Goal: Task Accomplishment & Management: Complete application form

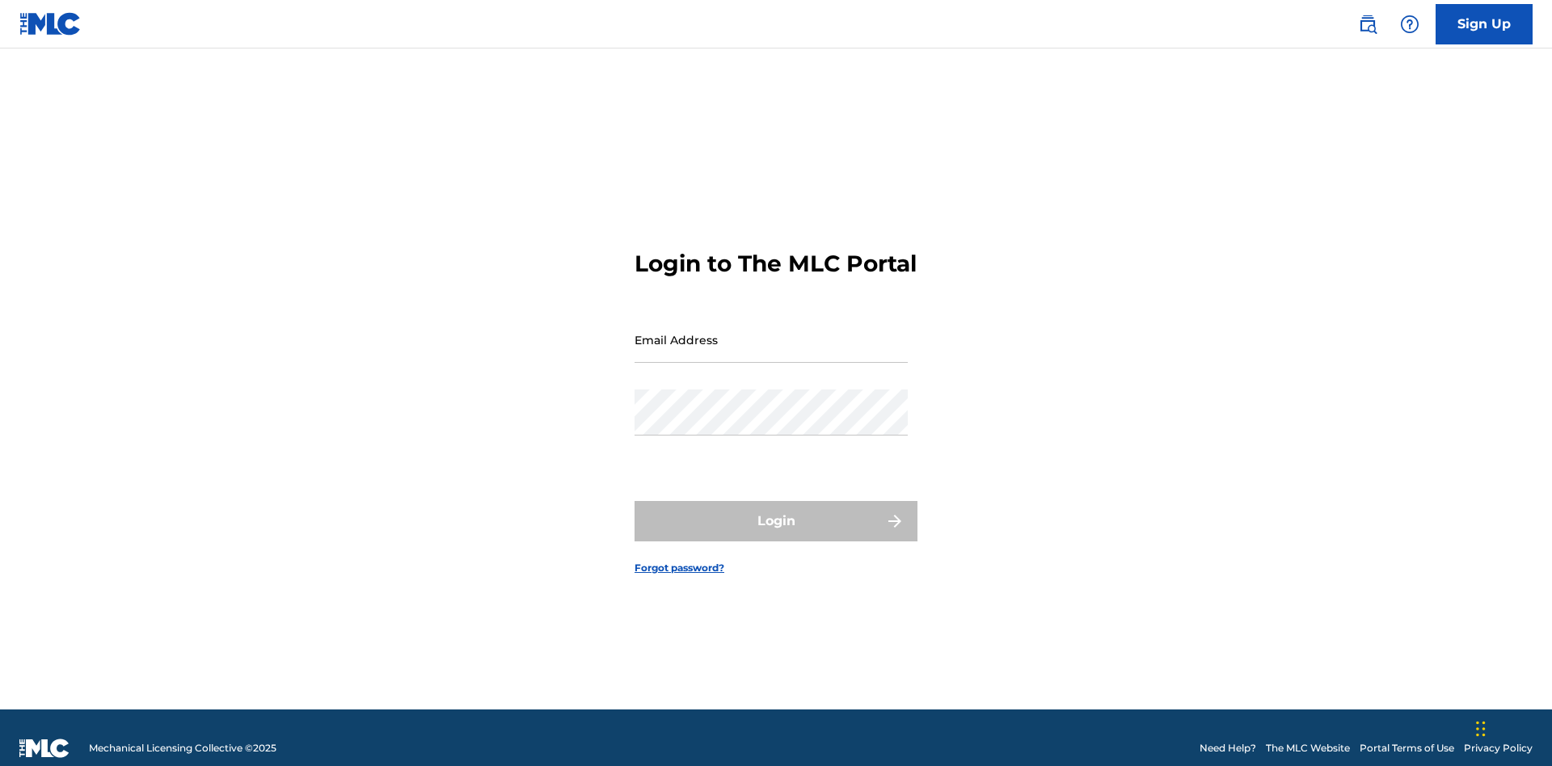
scroll to position [21, 0]
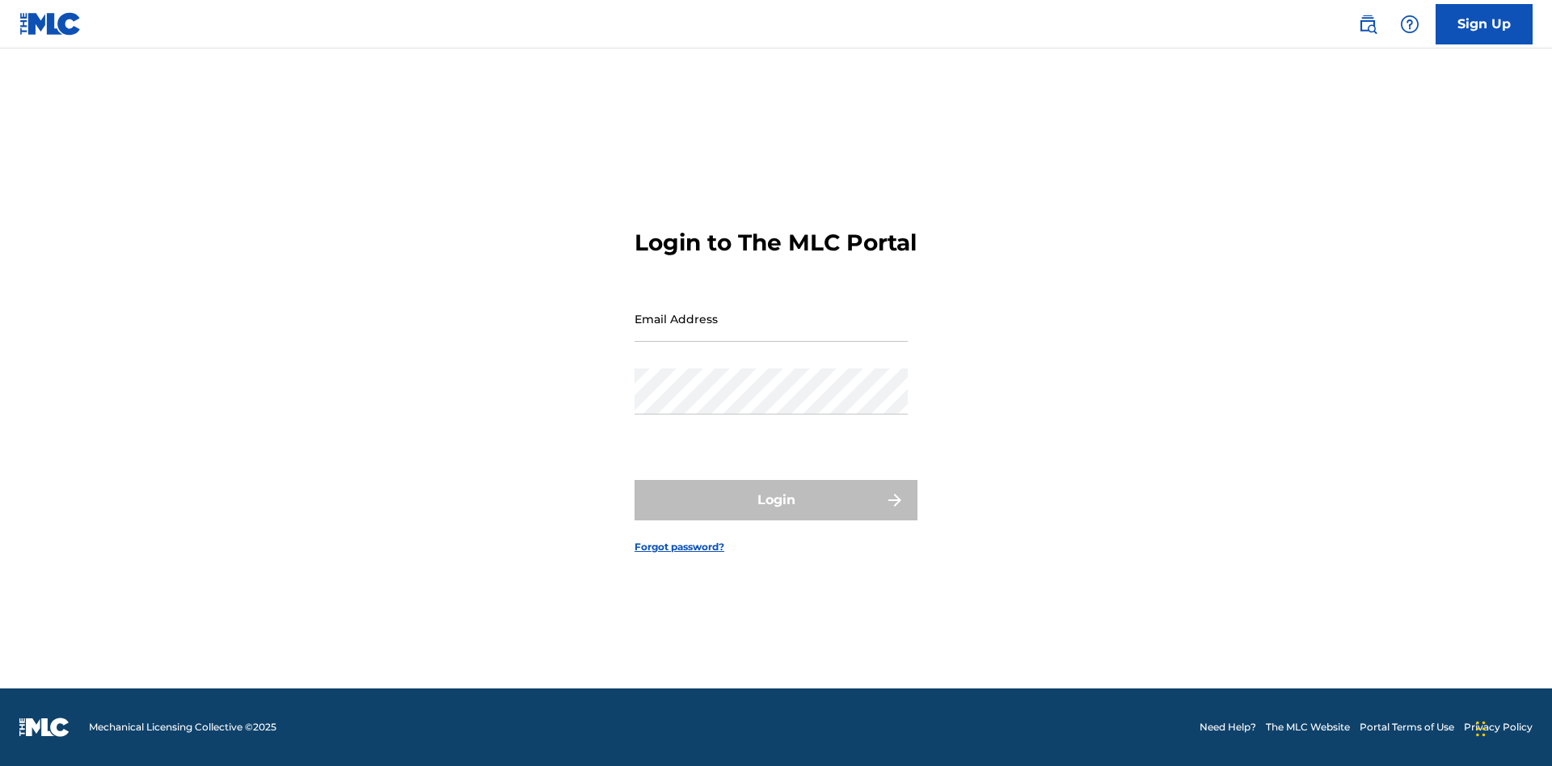
click at [771, 332] on input "Email Address" at bounding box center [771, 319] width 273 height 46
type input "[EMAIL_ADDRESS][DOMAIN_NAME]"
click at [776, 514] on button "Login" at bounding box center [776, 500] width 283 height 40
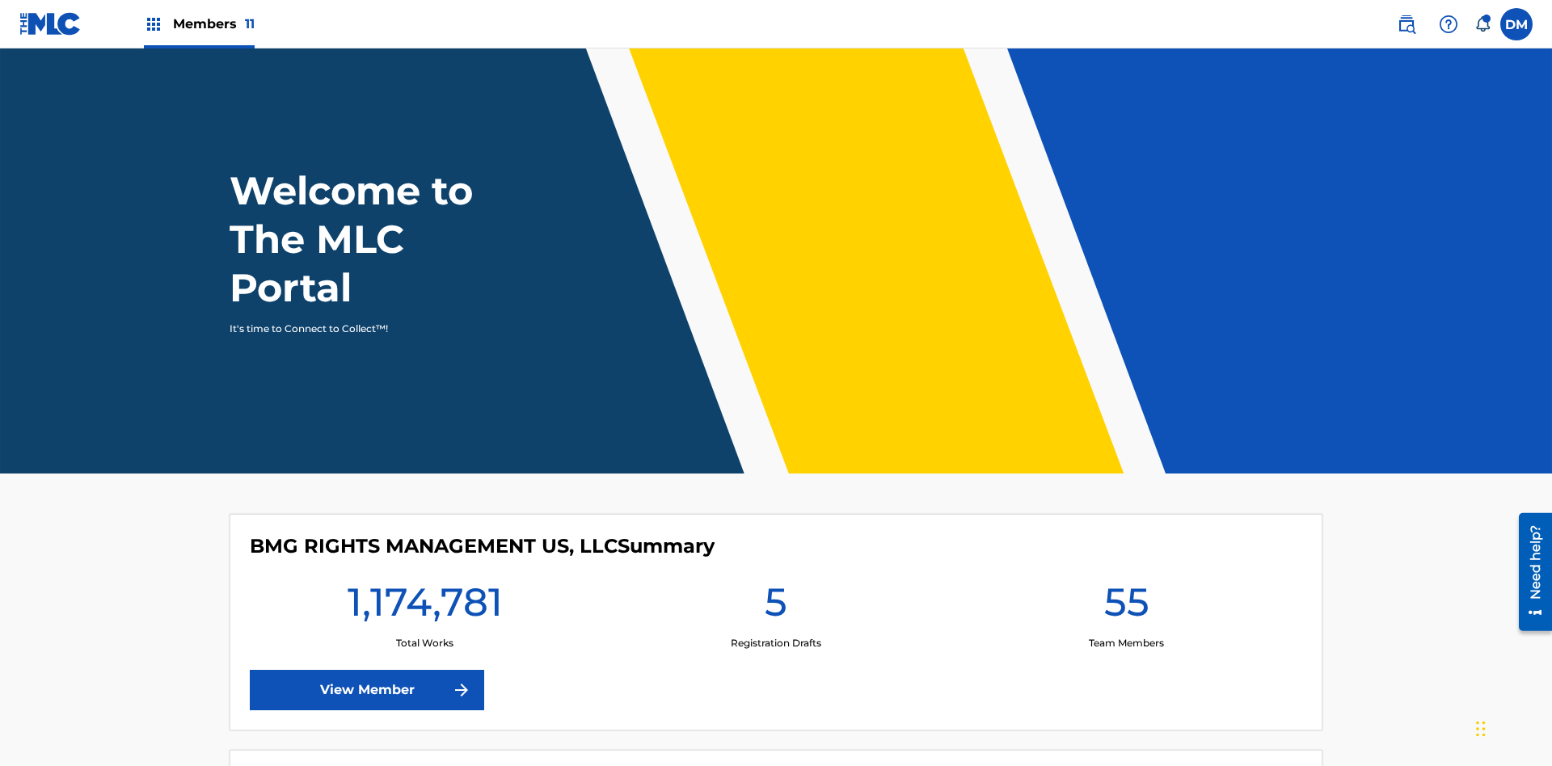
click at [199, 23] on span "Members 11" at bounding box center [214, 24] width 82 height 19
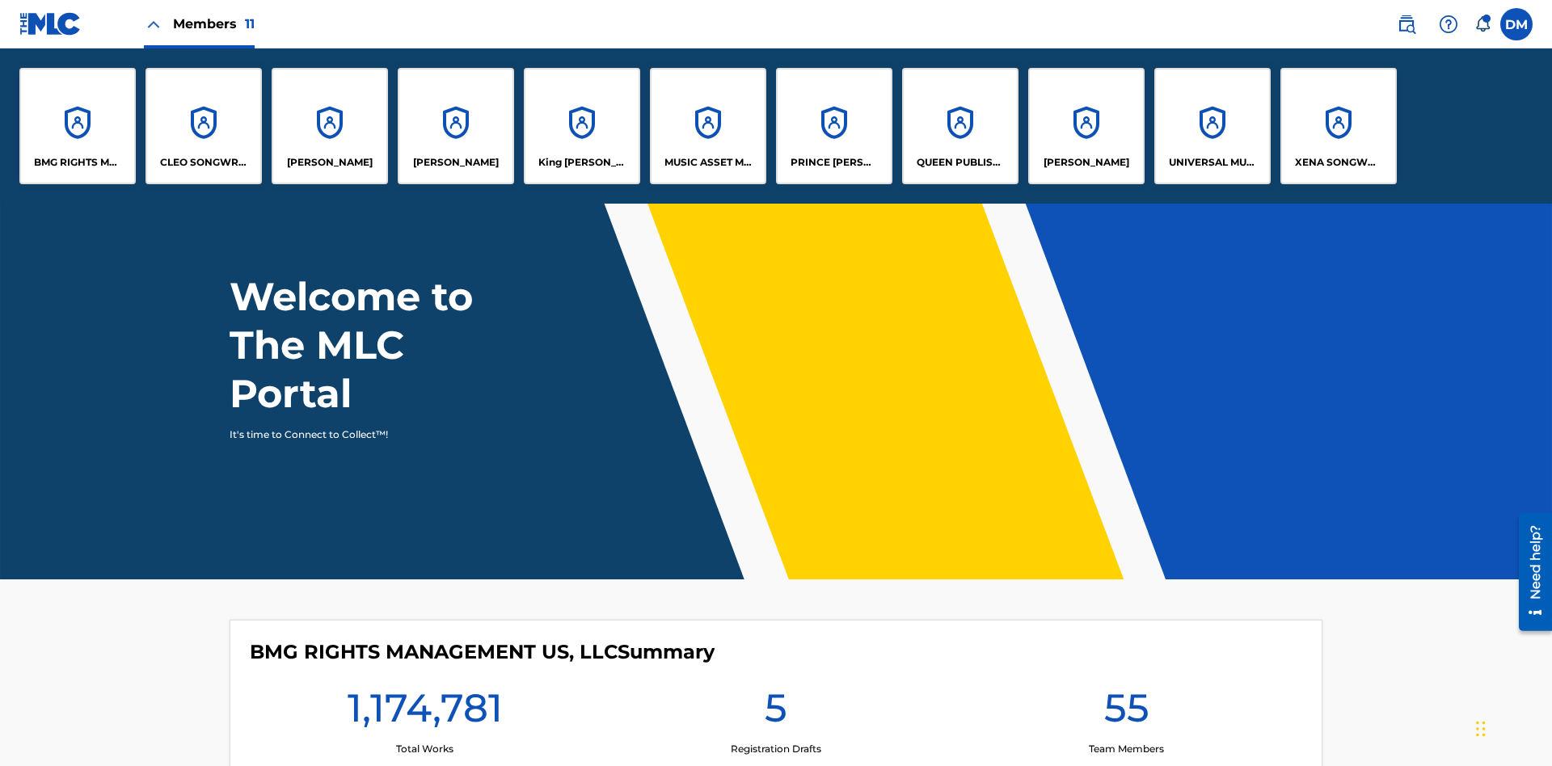
click at [1212, 162] on p "UNIVERSAL MUSIC PUB GROUP" at bounding box center [1213, 162] width 88 height 15
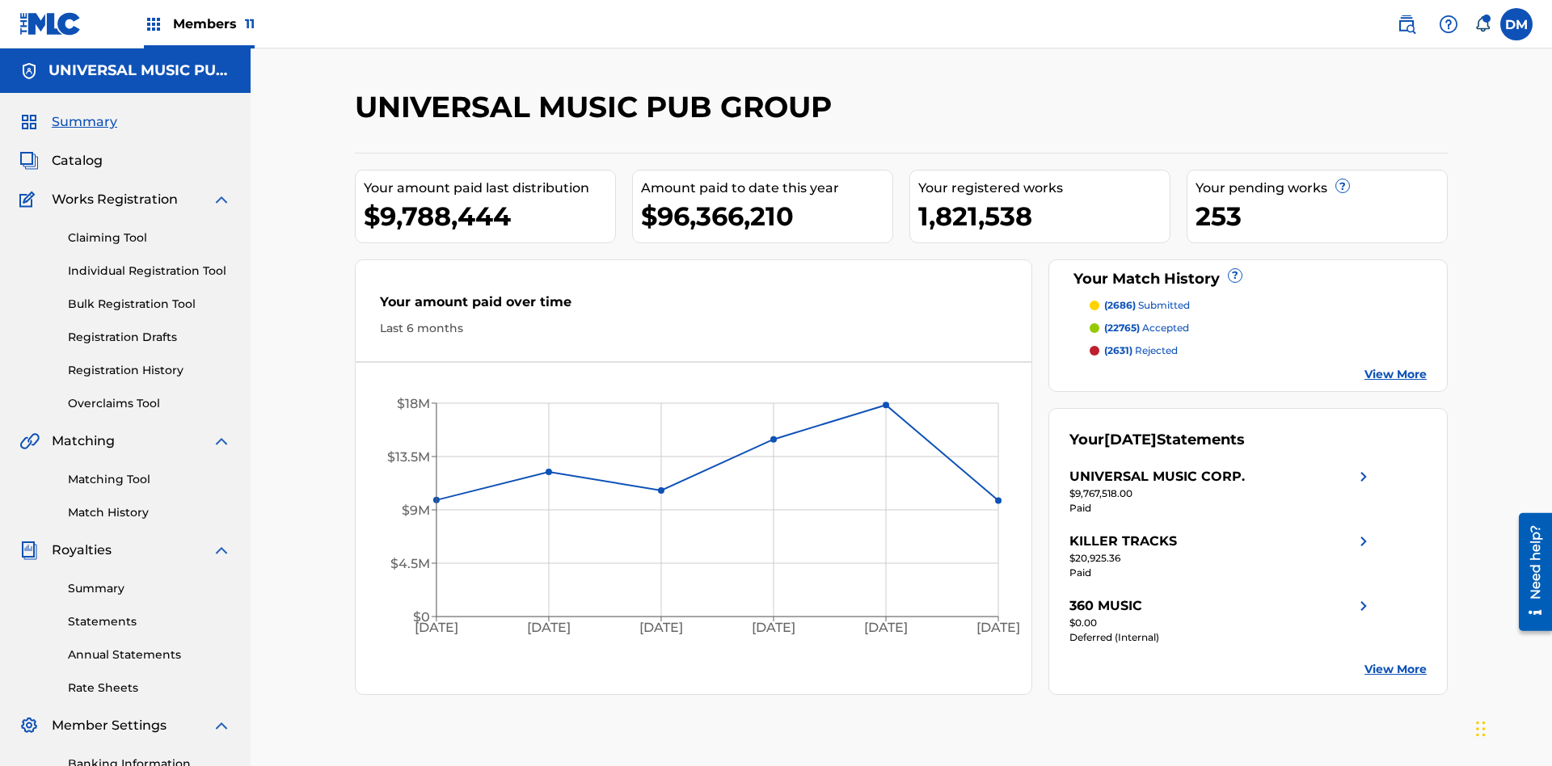
click at [150, 263] on link "Individual Registration Tool" at bounding box center [149, 271] width 163 height 17
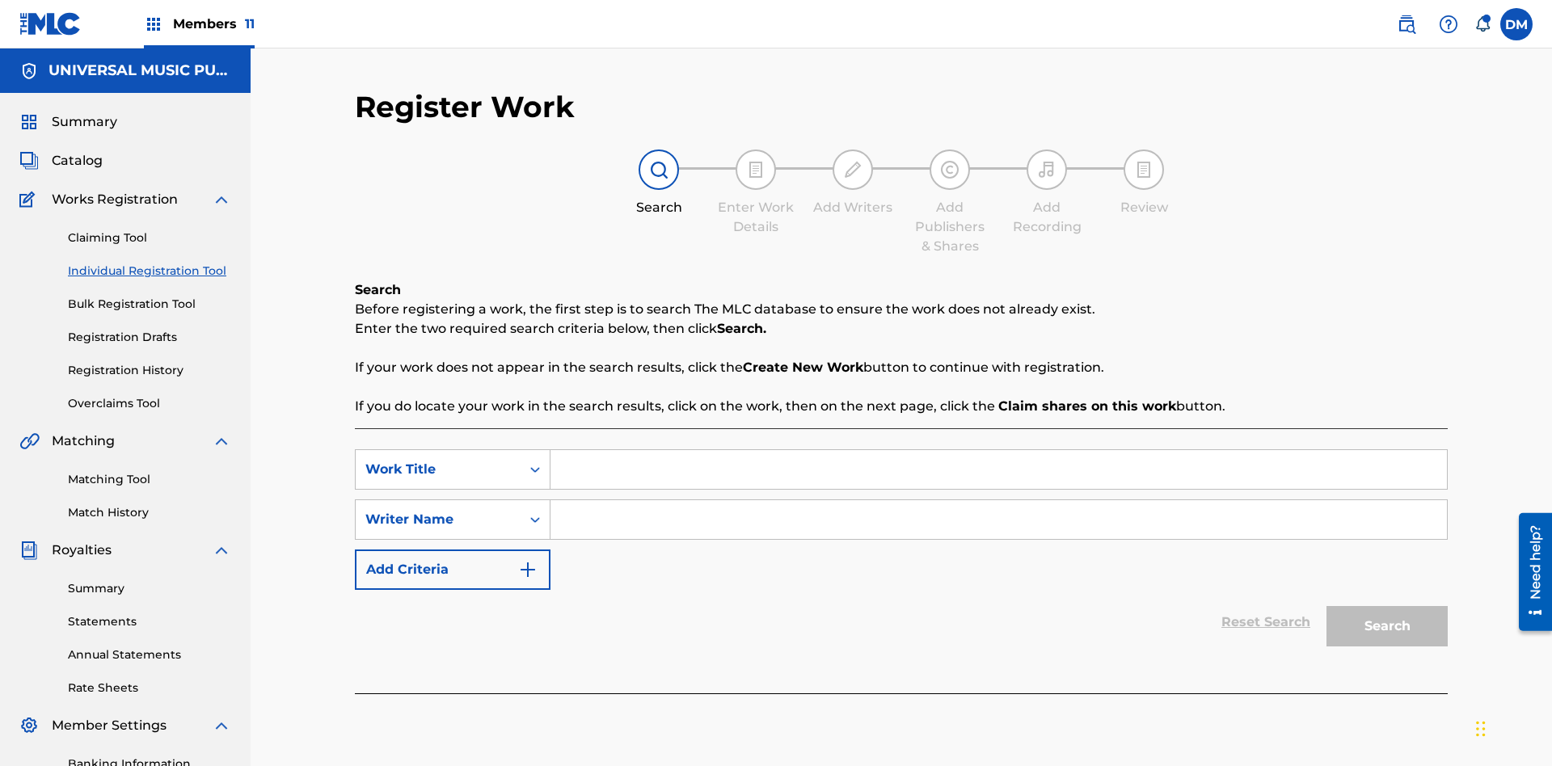
click at [998, 450] on input "Search Form" at bounding box center [998, 469] width 896 height 39
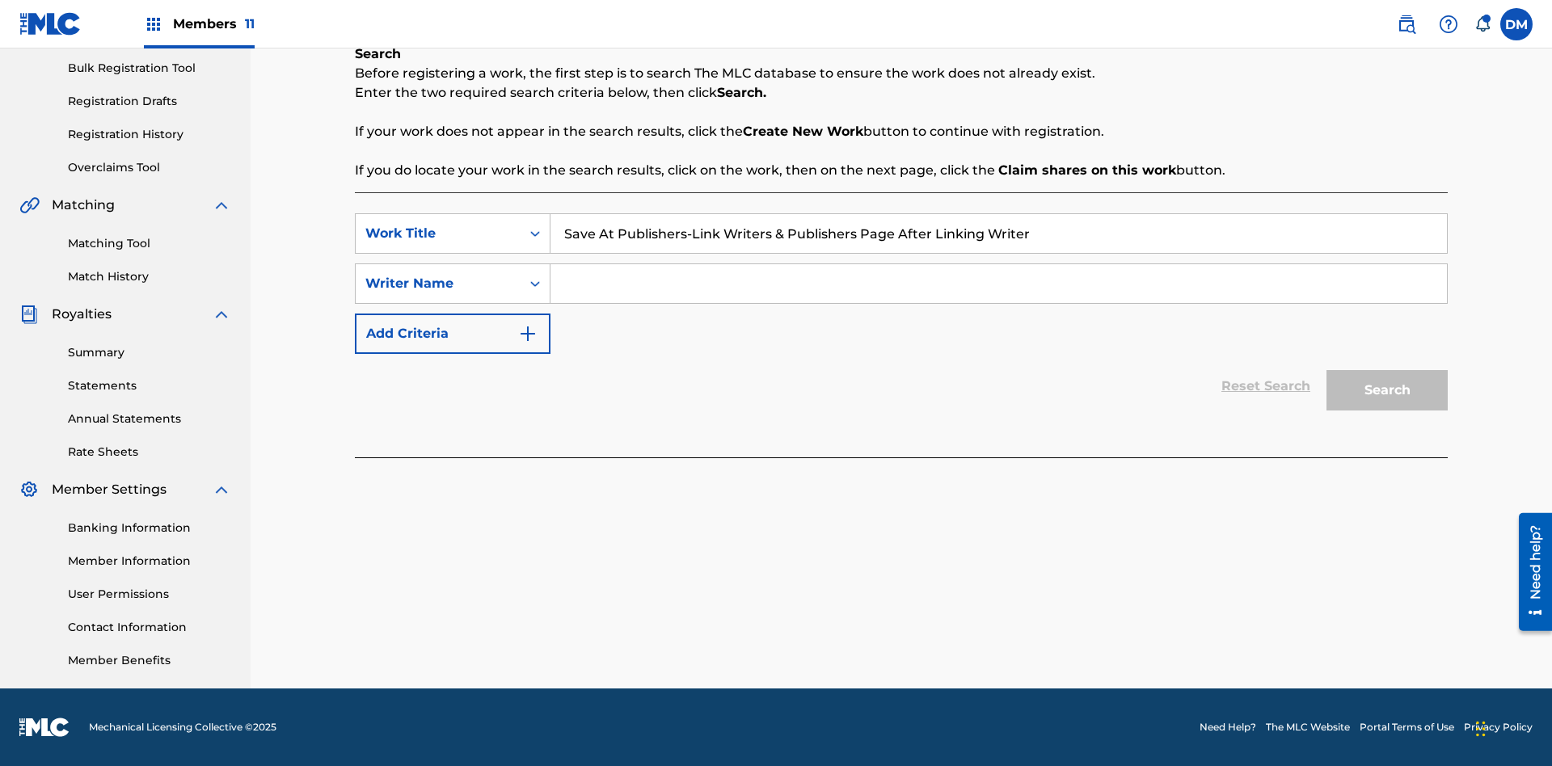
type input "Save At Publishers-Link Writers & Publishers Page After Linking Writer"
click at [998, 284] on input "Search Form" at bounding box center [998, 283] width 896 height 39
type input "QWERTYUIOP"
click at [1387, 390] on button "Search" at bounding box center [1386, 390] width 121 height 40
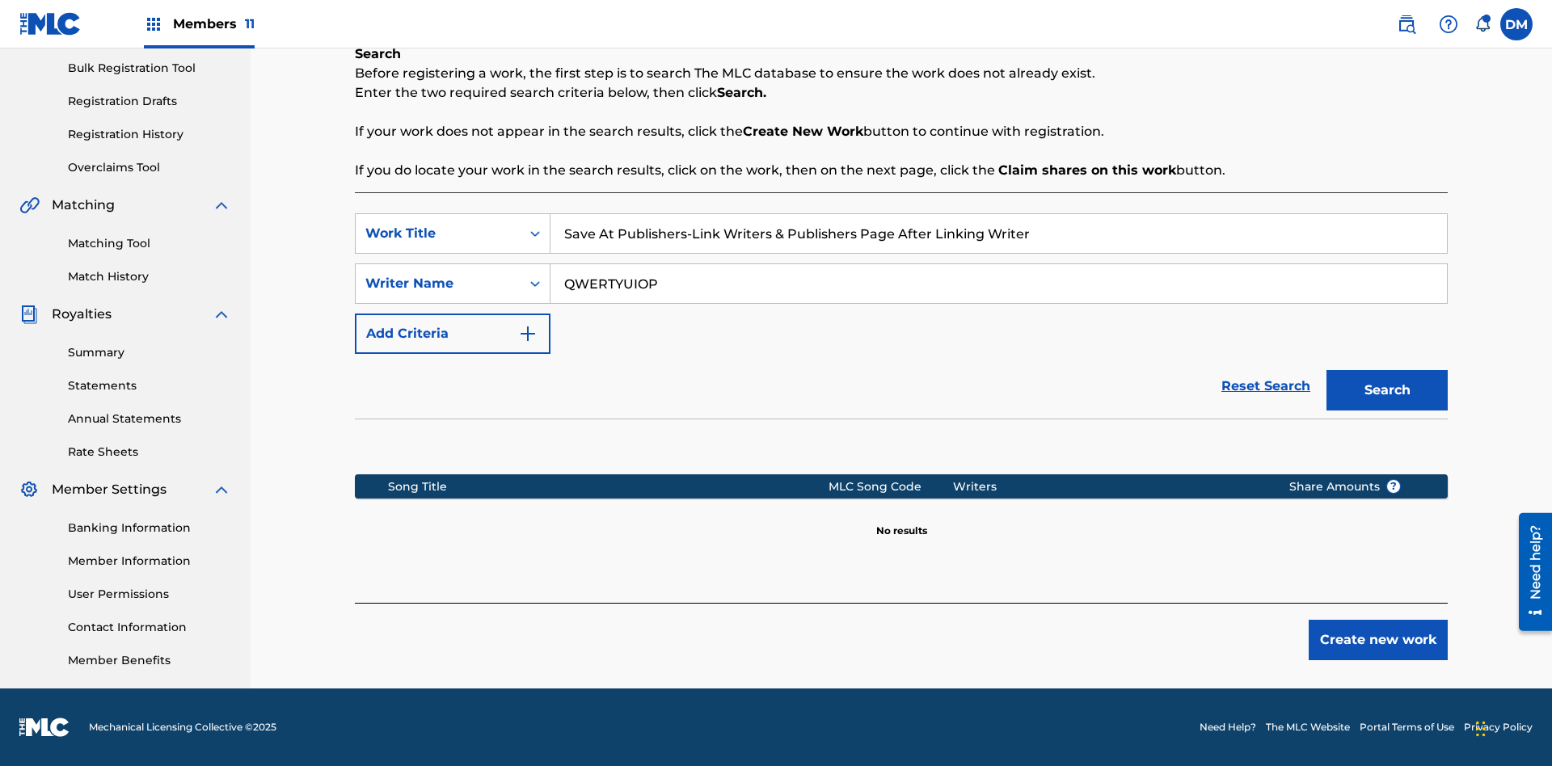
click at [1378, 640] on button "Create new work" at bounding box center [1378, 640] width 139 height 40
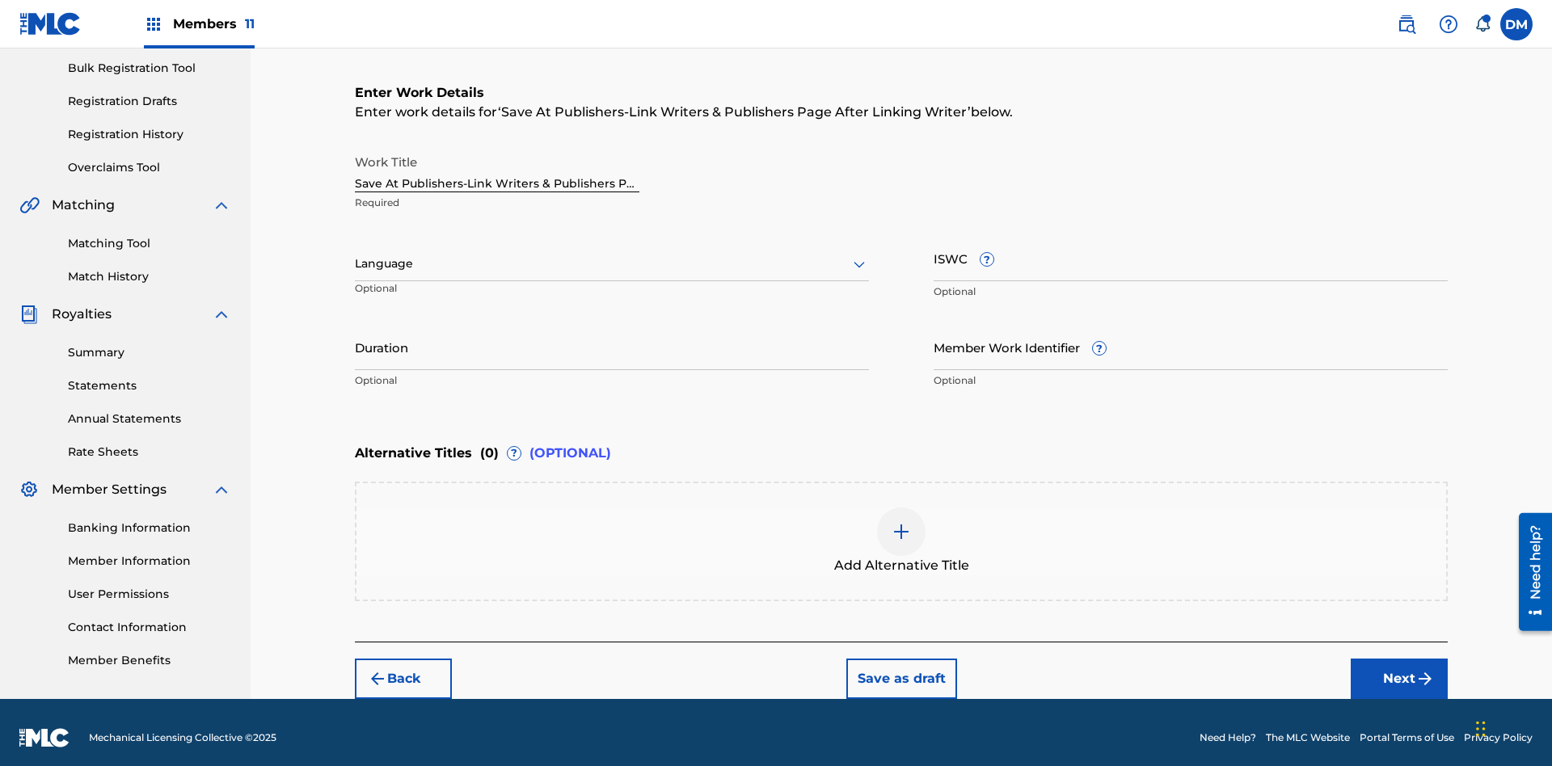
click at [612, 336] on input "Duration" at bounding box center [612, 347] width 514 height 46
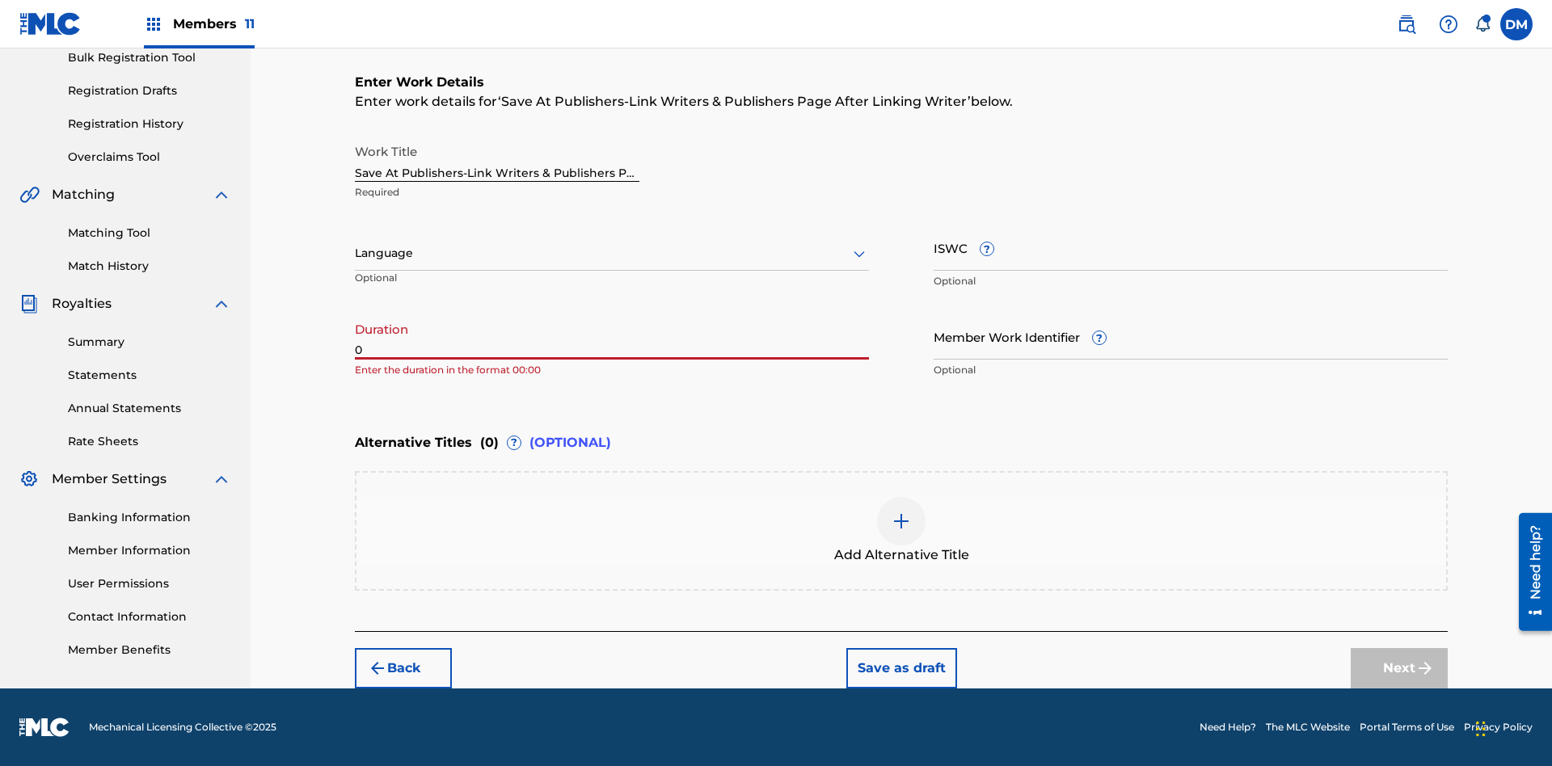
click at [612, 336] on input "0" at bounding box center [612, 337] width 514 height 46
type input "00:00"
click at [859, 254] on icon at bounding box center [859, 253] width 19 height 19
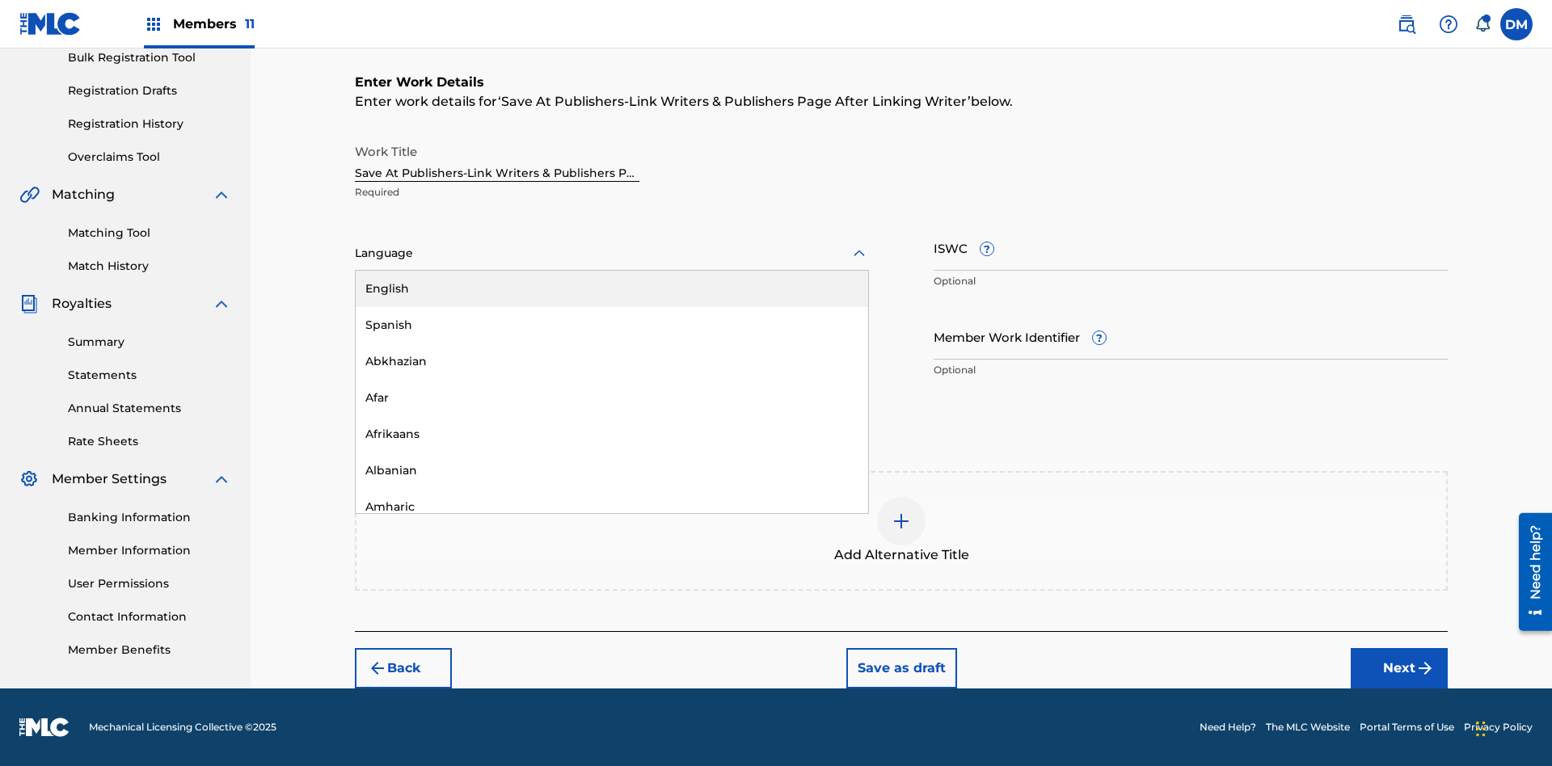
click at [612, 398] on div "Afar" at bounding box center [612, 398] width 512 height 36
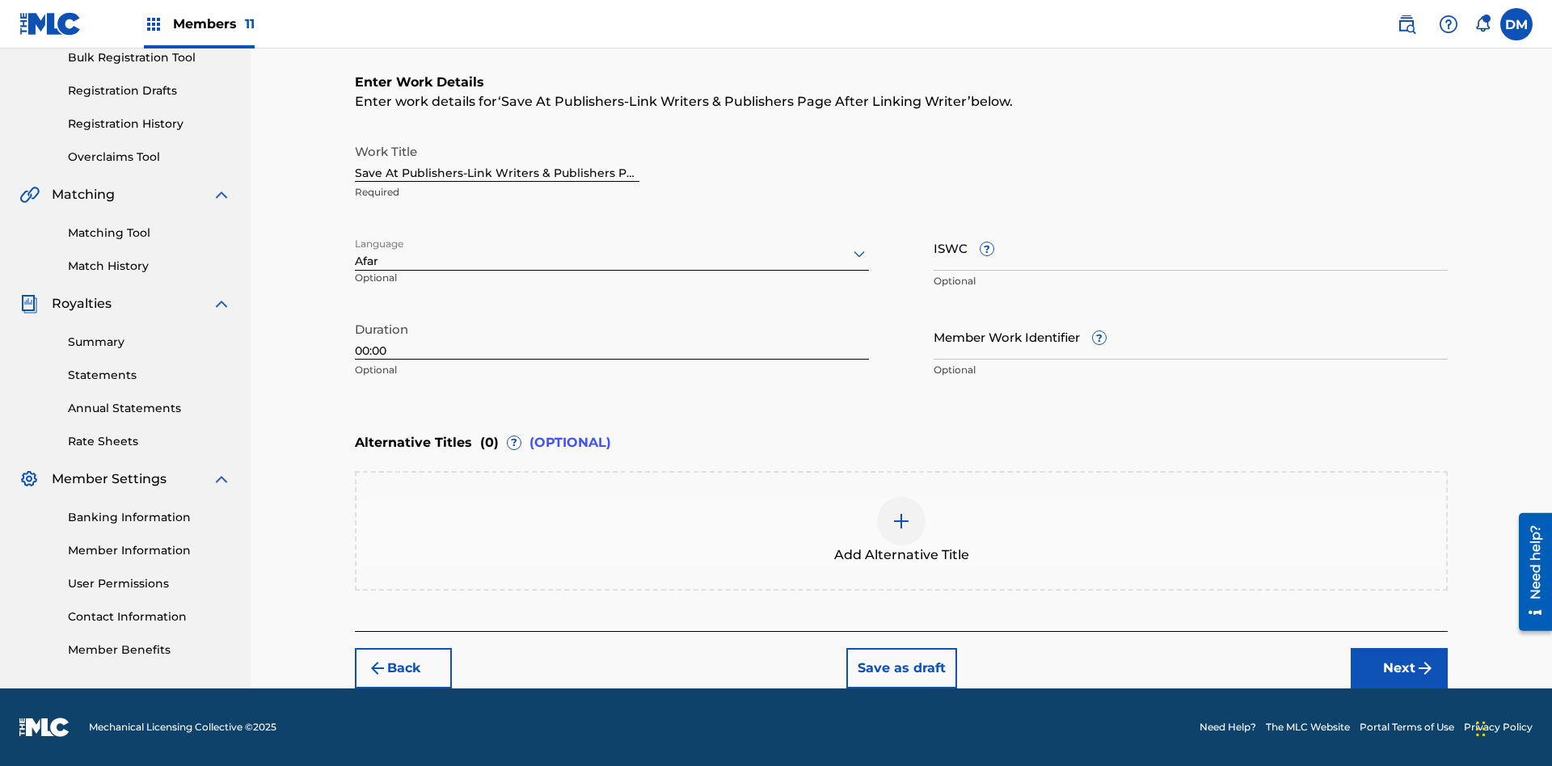
click at [1191, 336] on input "Member Work Identifier ?" at bounding box center [1191, 337] width 514 height 46
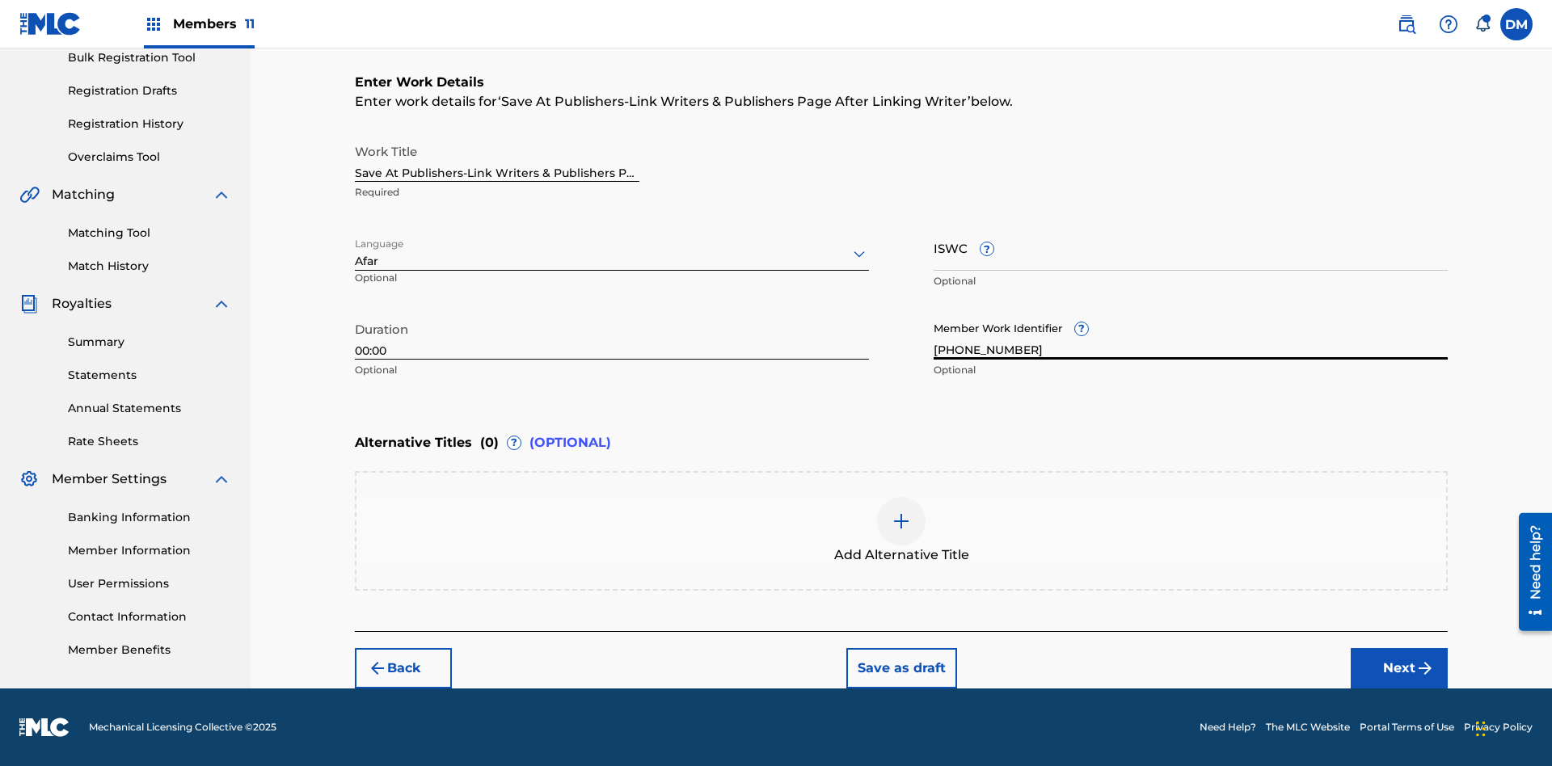
type input "2025.08.21.04"
click at [1191, 247] on input "ISWC ?" at bounding box center [1191, 248] width 514 height 46
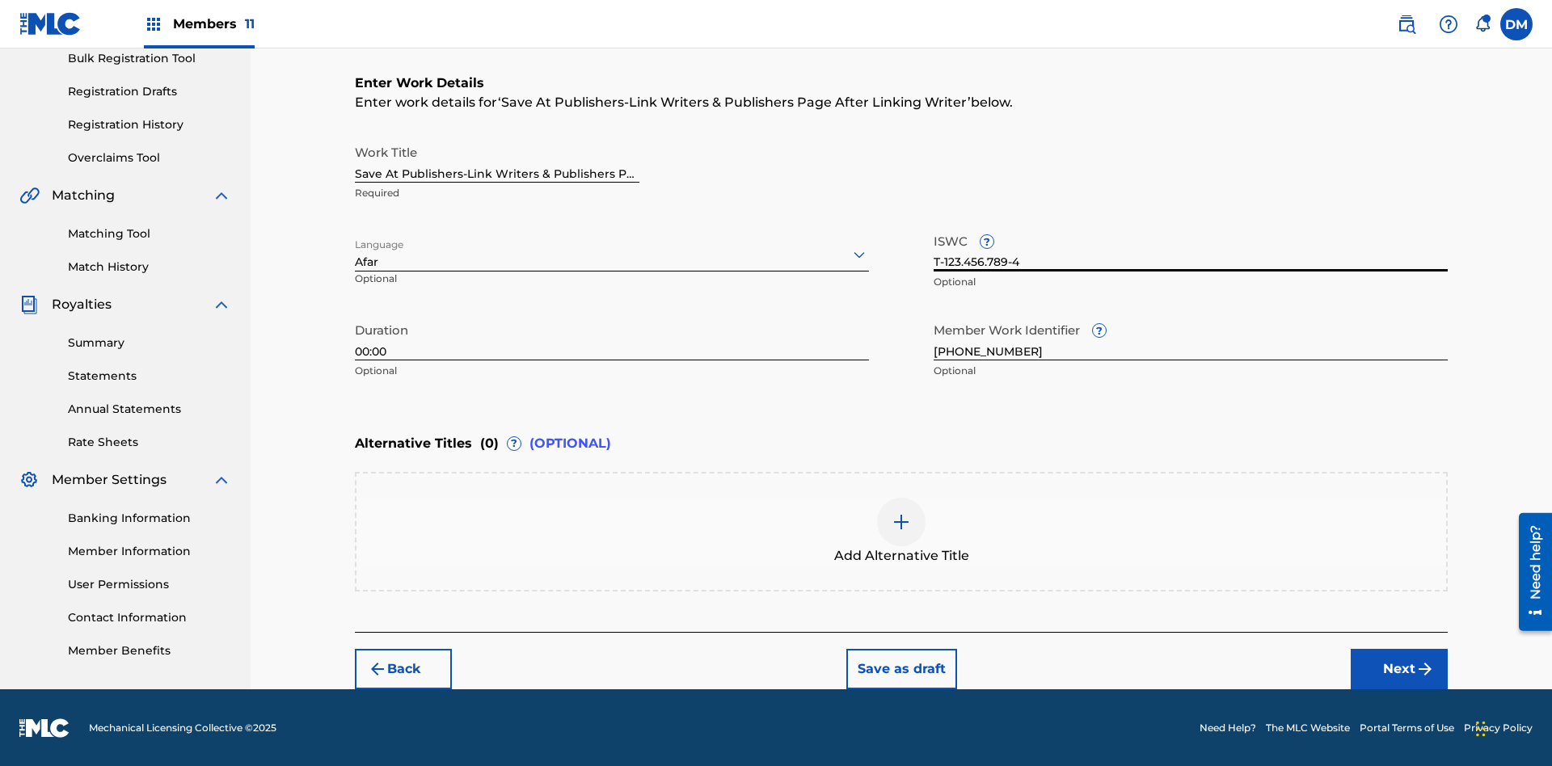
type input "T-123.456.789-4"
click at [901, 530] on img at bounding box center [901, 521] width 19 height 19
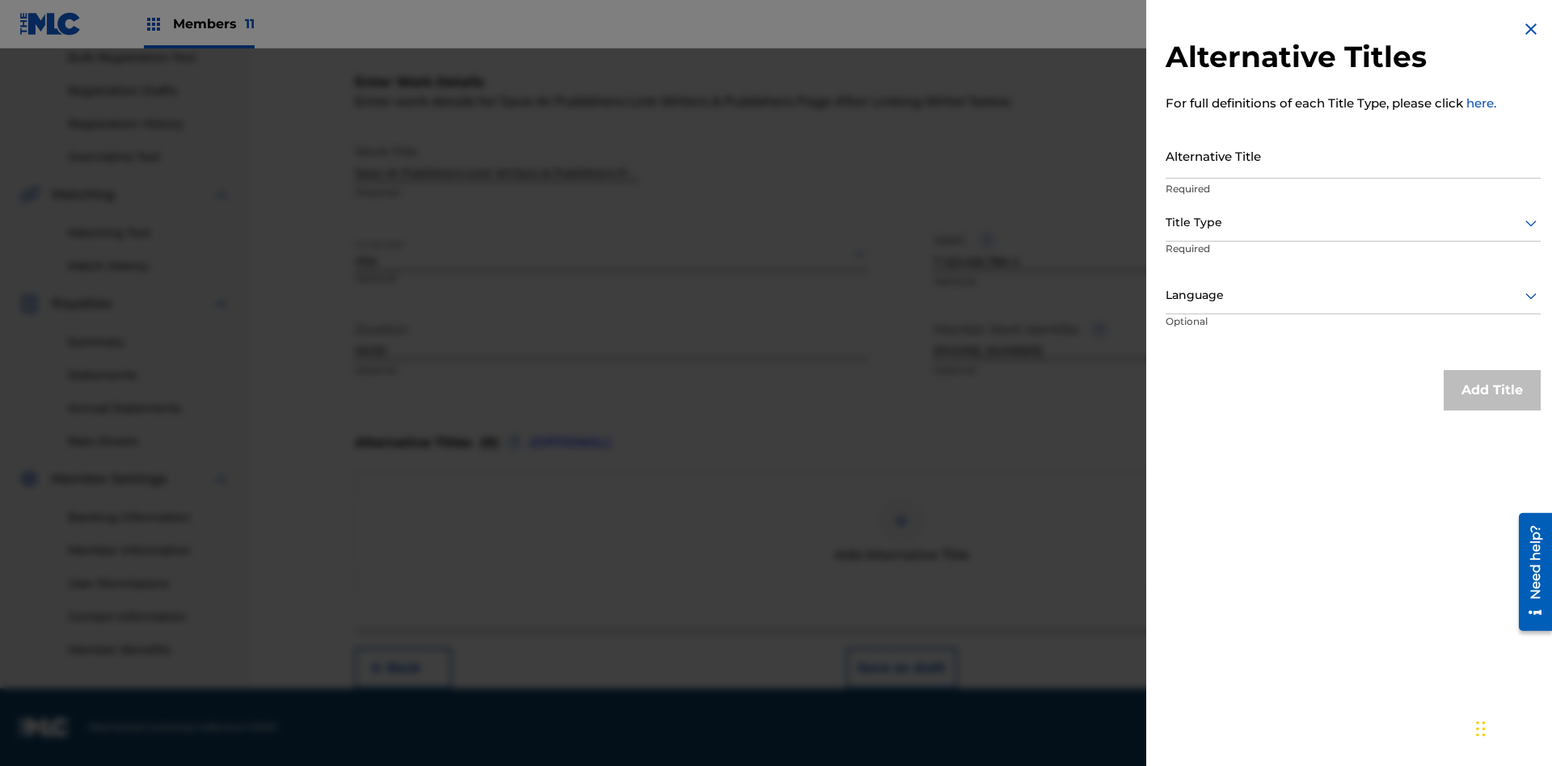
click at [1353, 155] on input "Alternative Title" at bounding box center [1353, 156] width 375 height 46
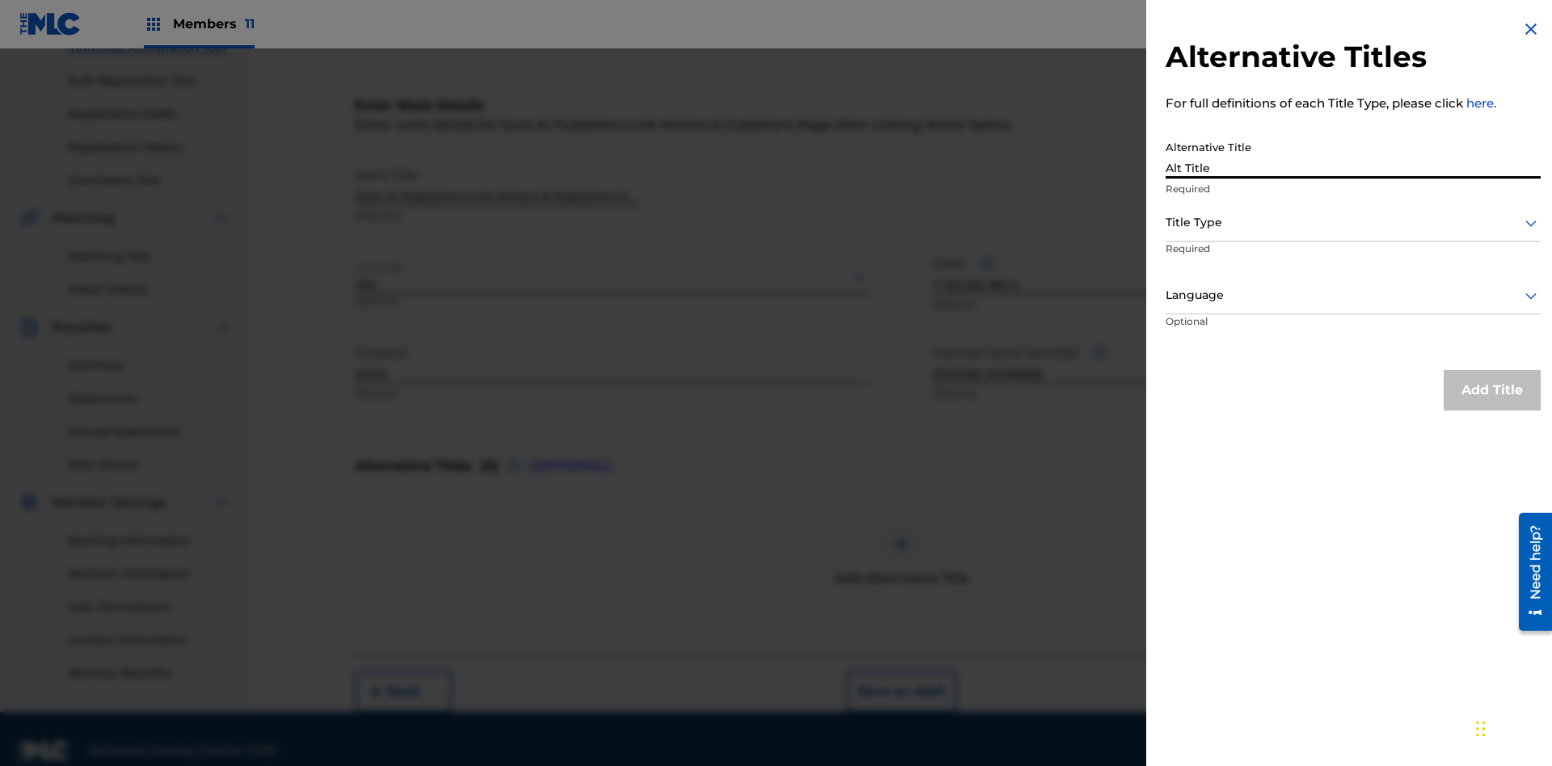
type input "Alt Title"
click at [1353, 222] on div at bounding box center [1353, 223] width 375 height 20
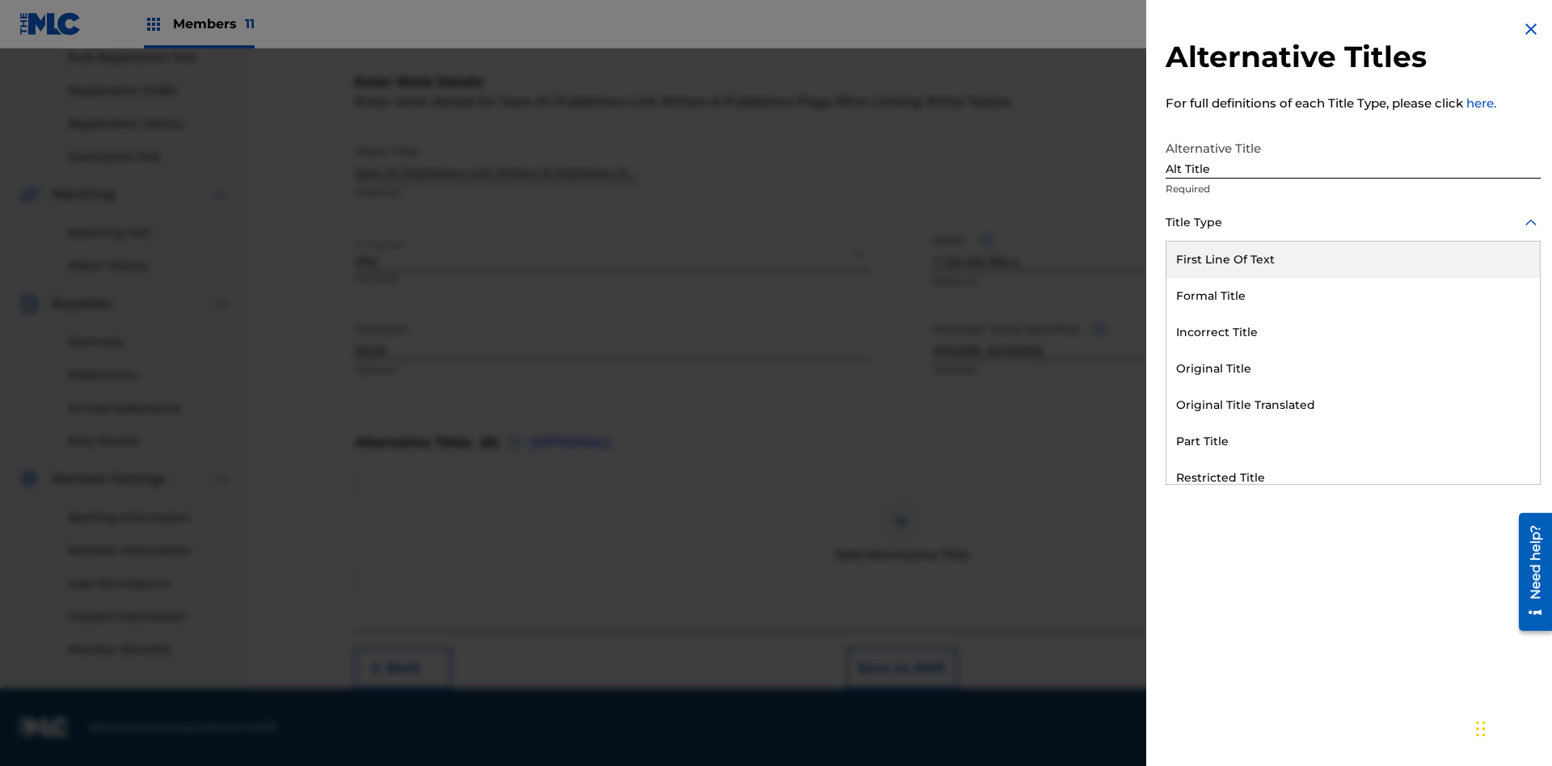
click at [1353, 369] on div "Original Title" at bounding box center [1352, 369] width 373 height 36
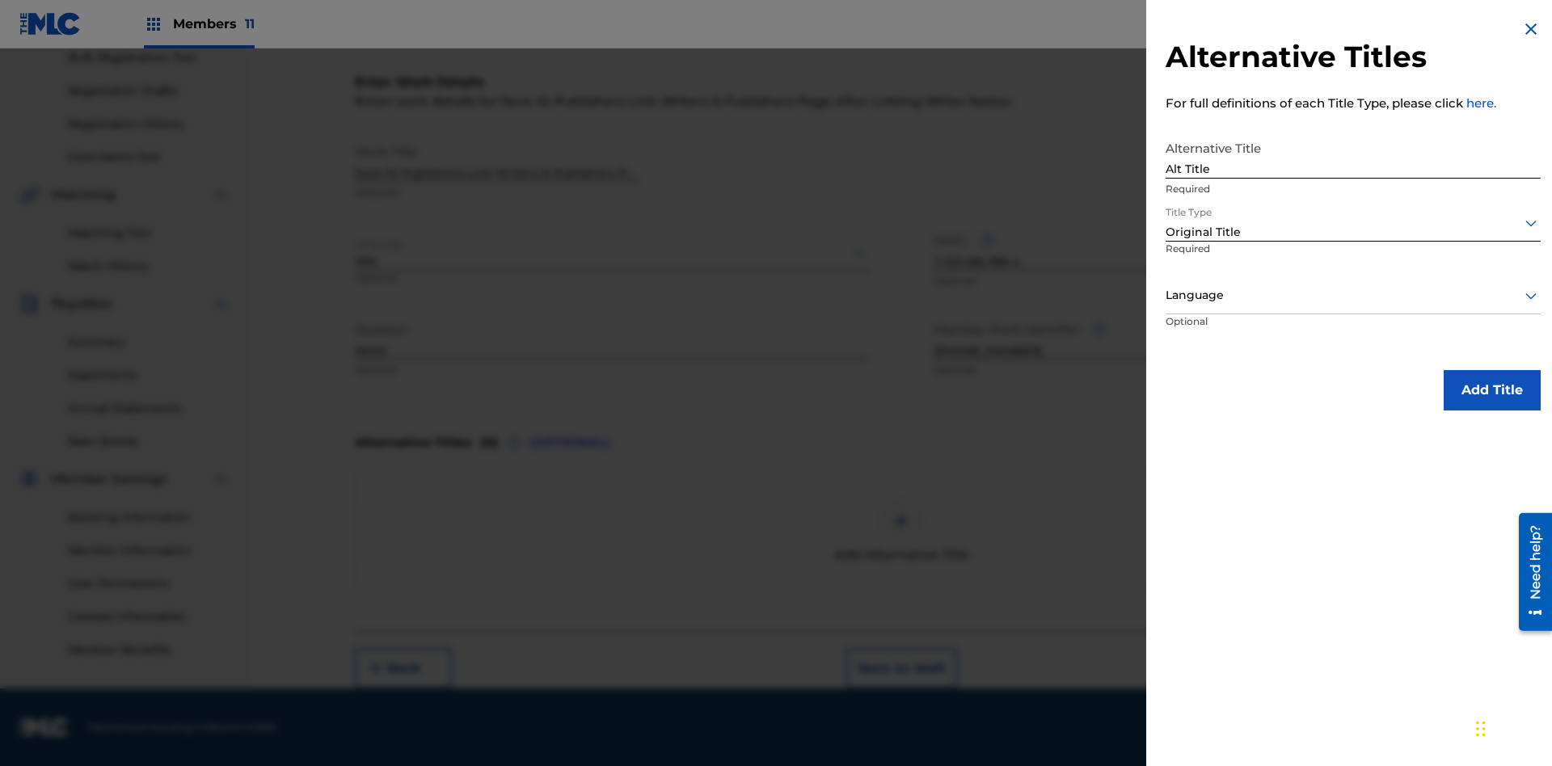
click at [1353, 295] on div at bounding box center [1353, 295] width 375 height 20
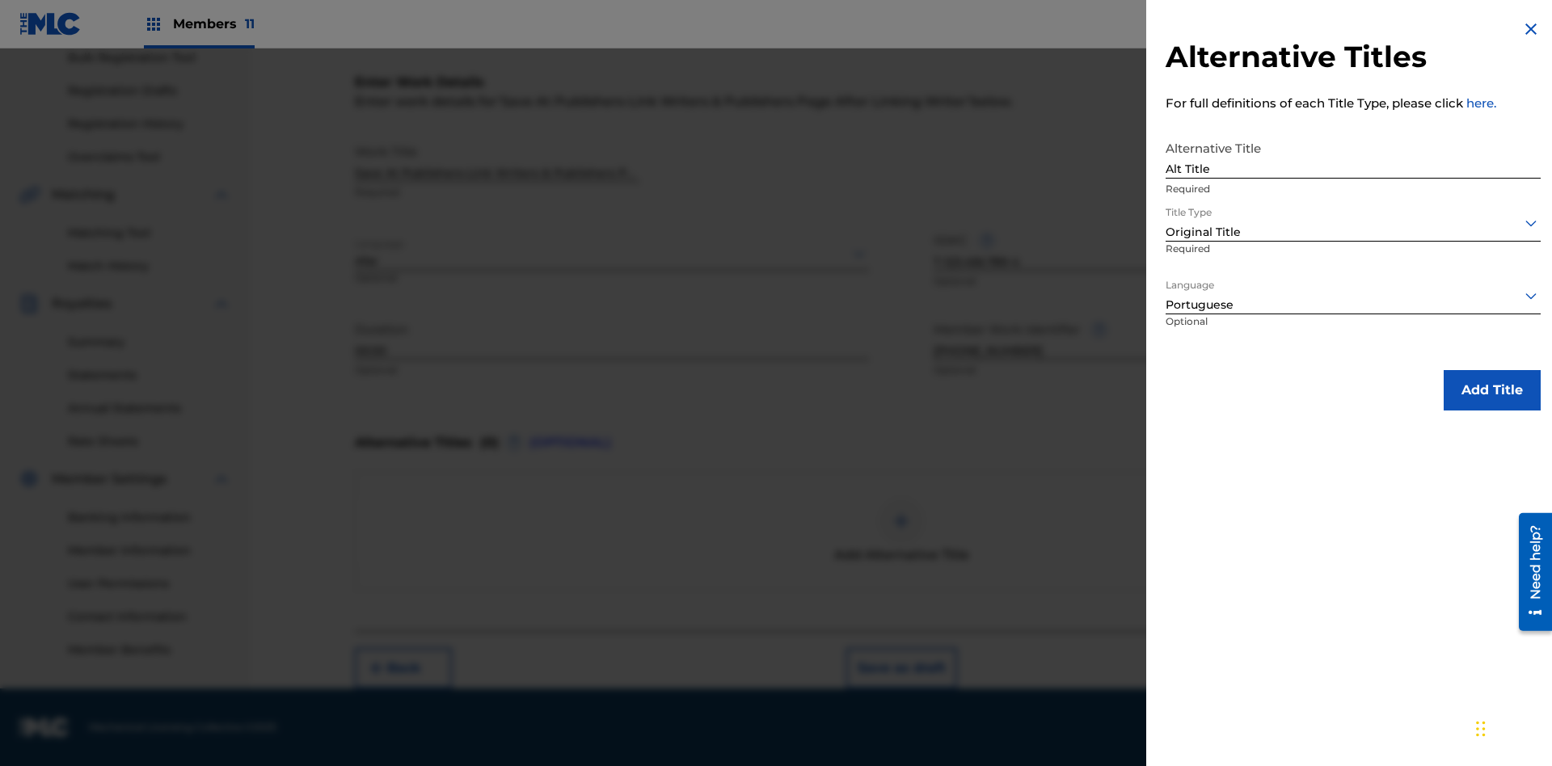
click at [1492, 390] on button "Add Title" at bounding box center [1492, 390] width 97 height 40
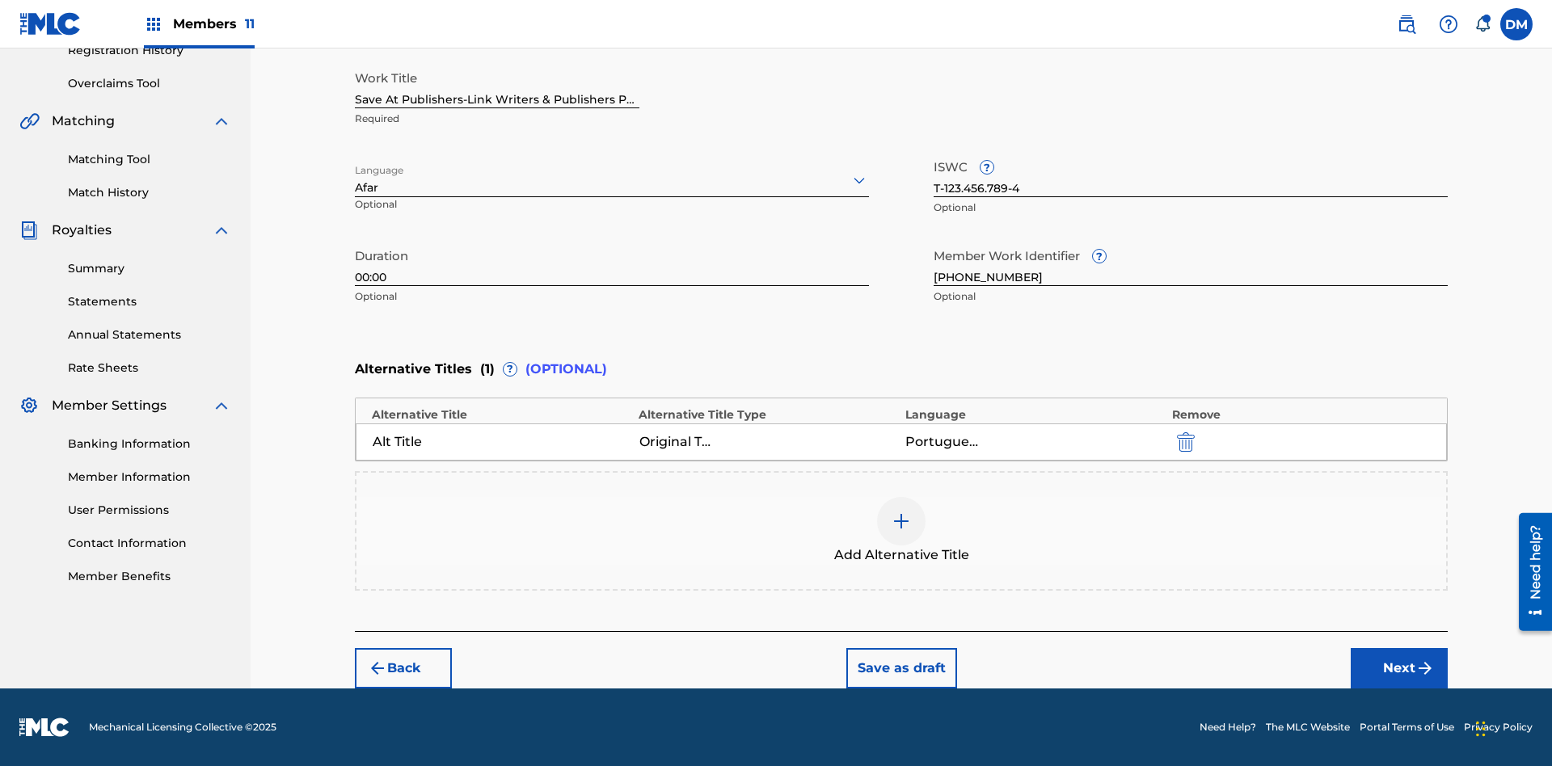
click at [1399, 668] on button "Next" at bounding box center [1399, 668] width 97 height 40
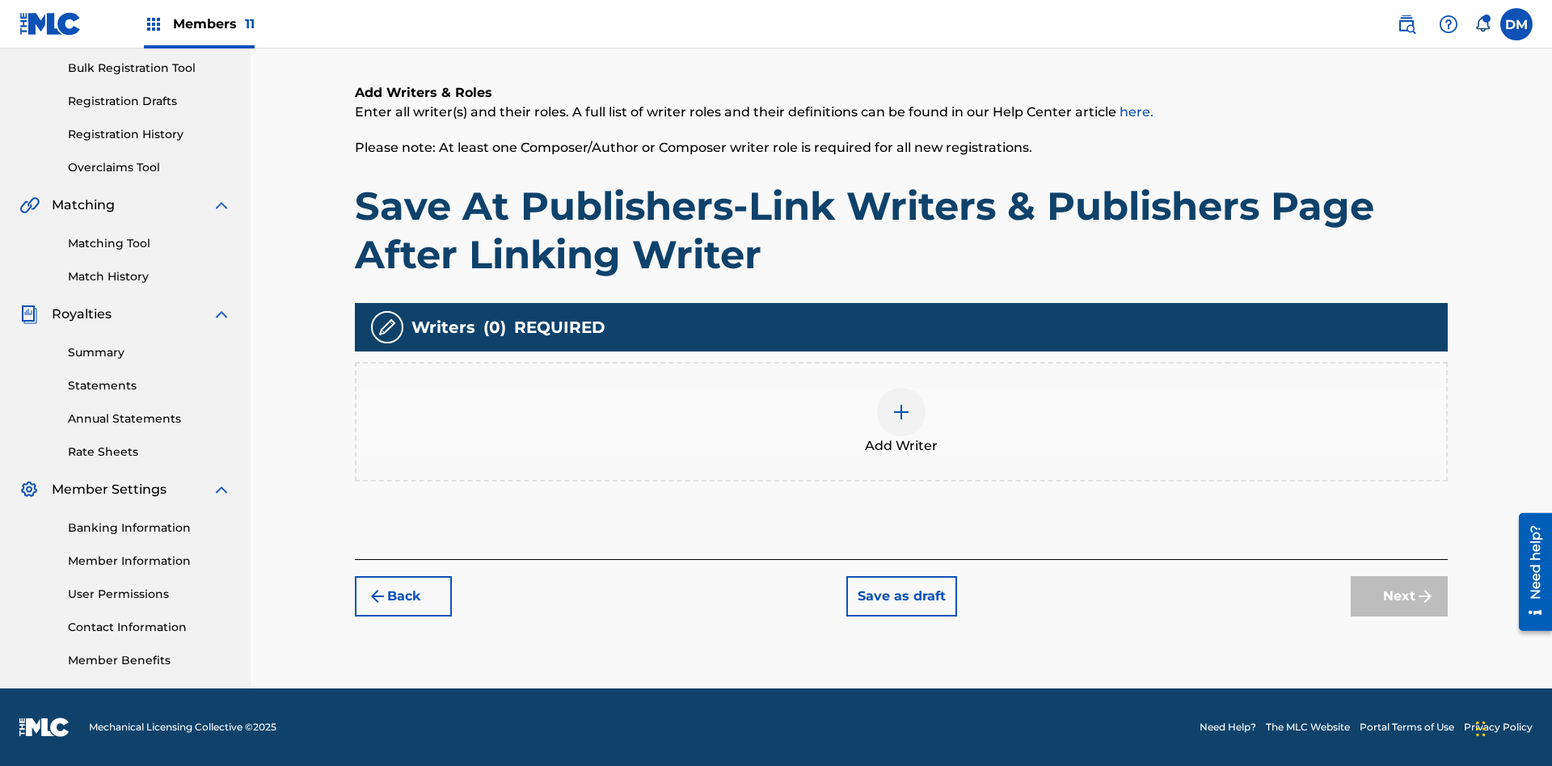
click at [901, 421] on img at bounding box center [901, 412] width 19 height 19
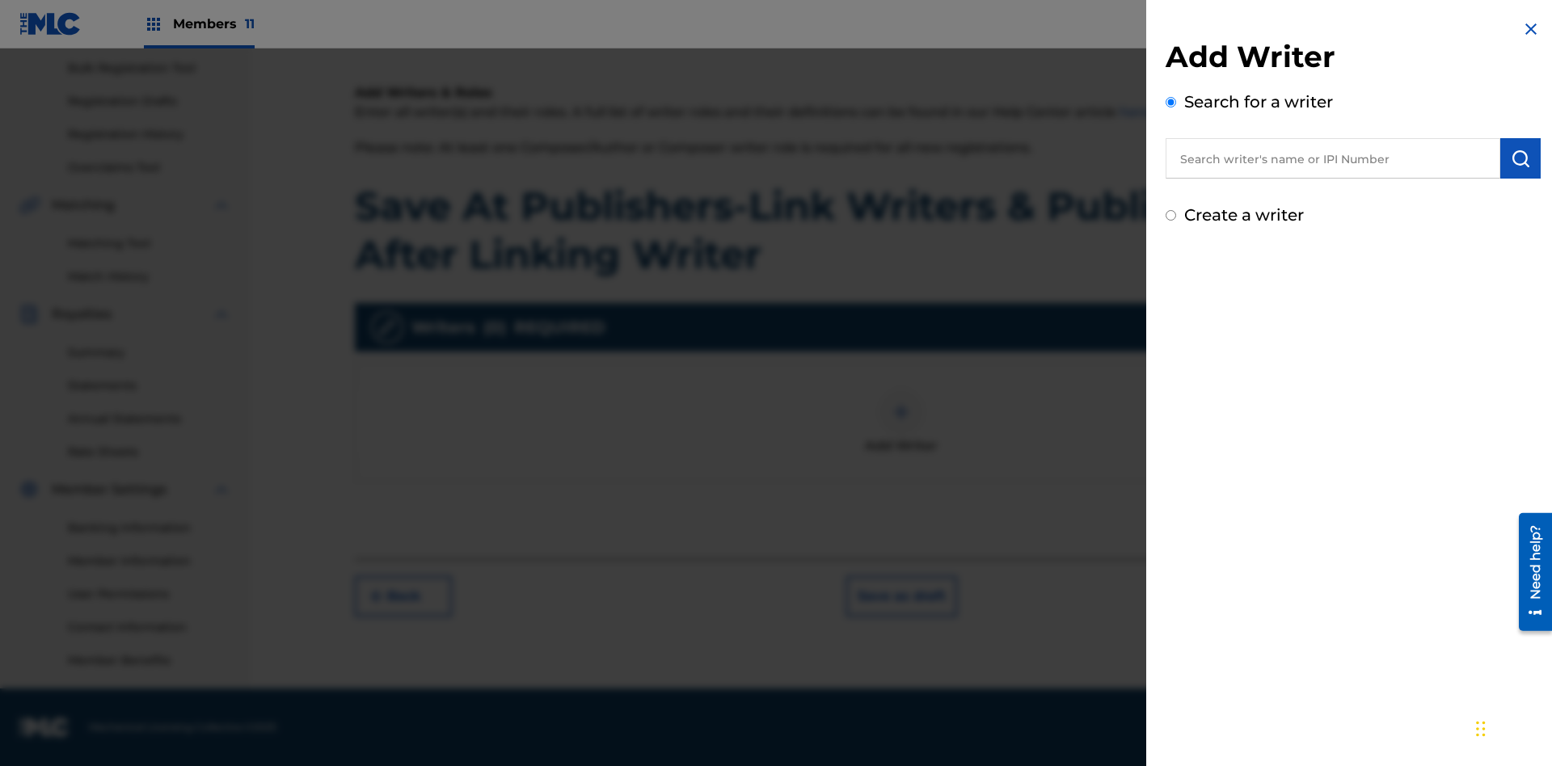
click at [1333, 158] on input "text" at bounding box center [1333, 158] width 335 height 40
type input "MARK STEVEN BERKOWITZ"
click at [1520, 158] on img "submit" at bounding box center [1520, 158] width 19 height 19
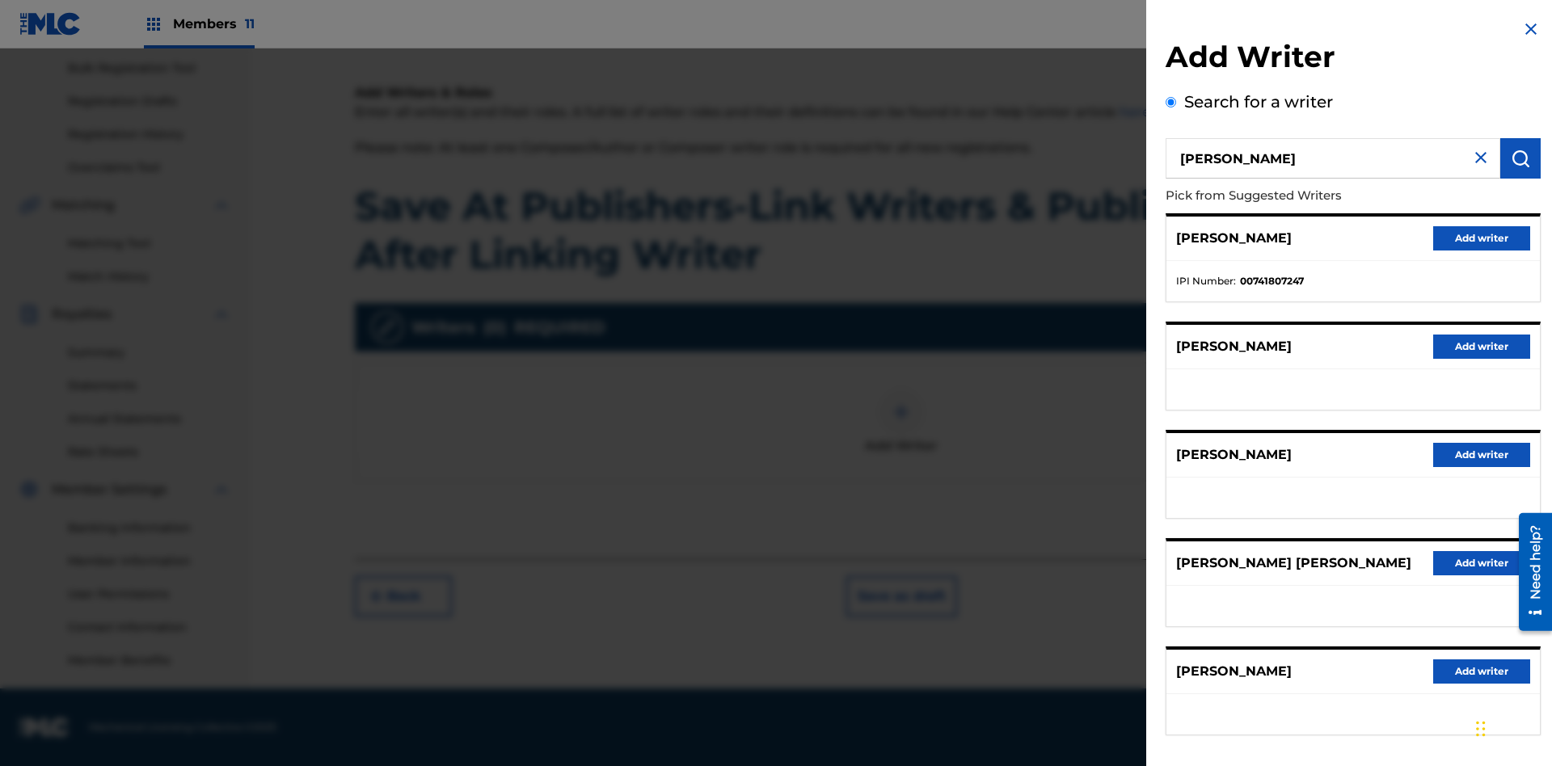
click at [1482, 238] on button "Add writer" at bounding box center [1481, 238] width 97 height 24
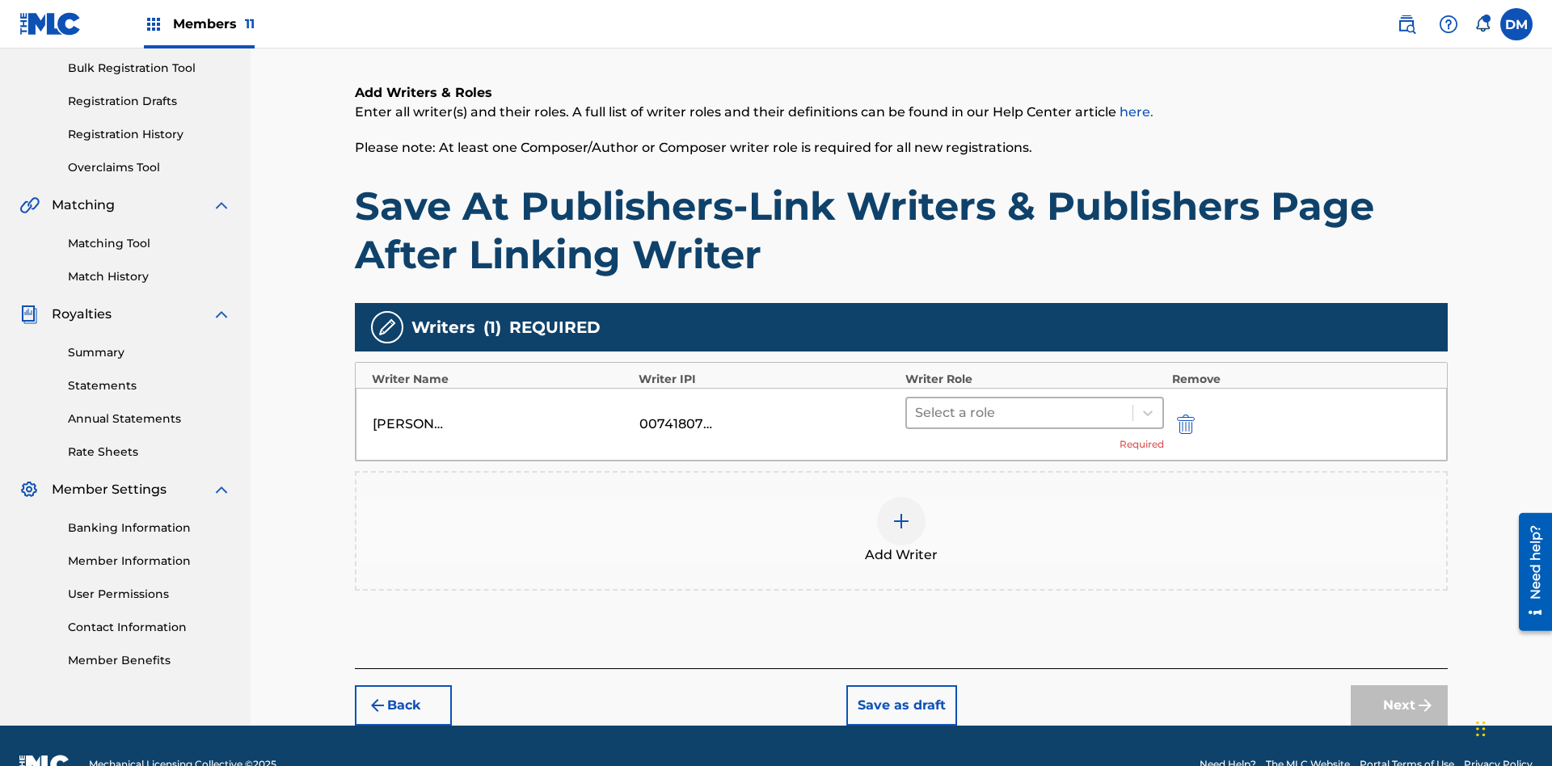
click at [917, 403] on input "text" at bounding box center [916, 412] width 3 height 19
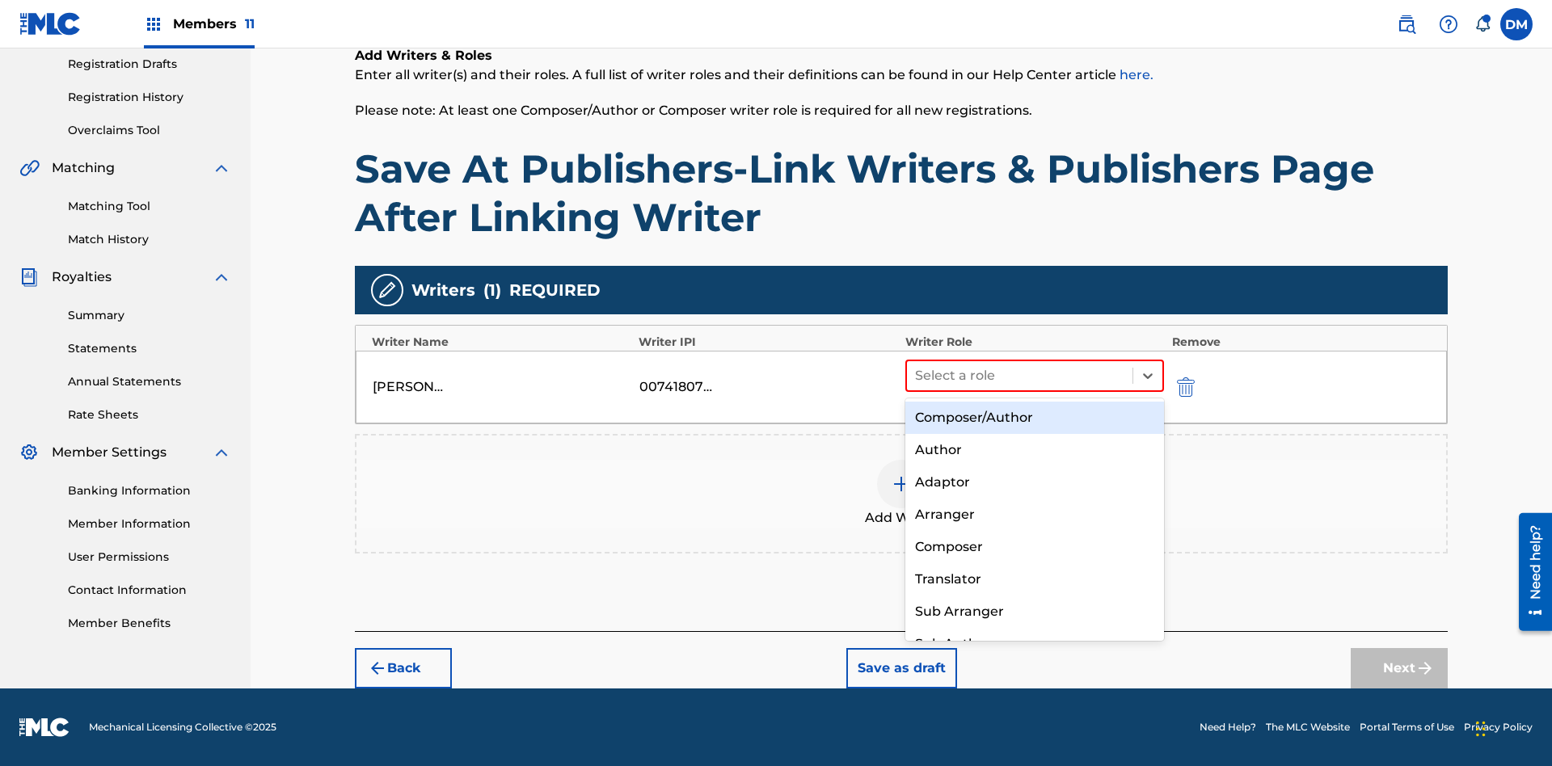
click at [1034, 546] on div "Composer" at bounding box center [1034, 547] width 259 height 32
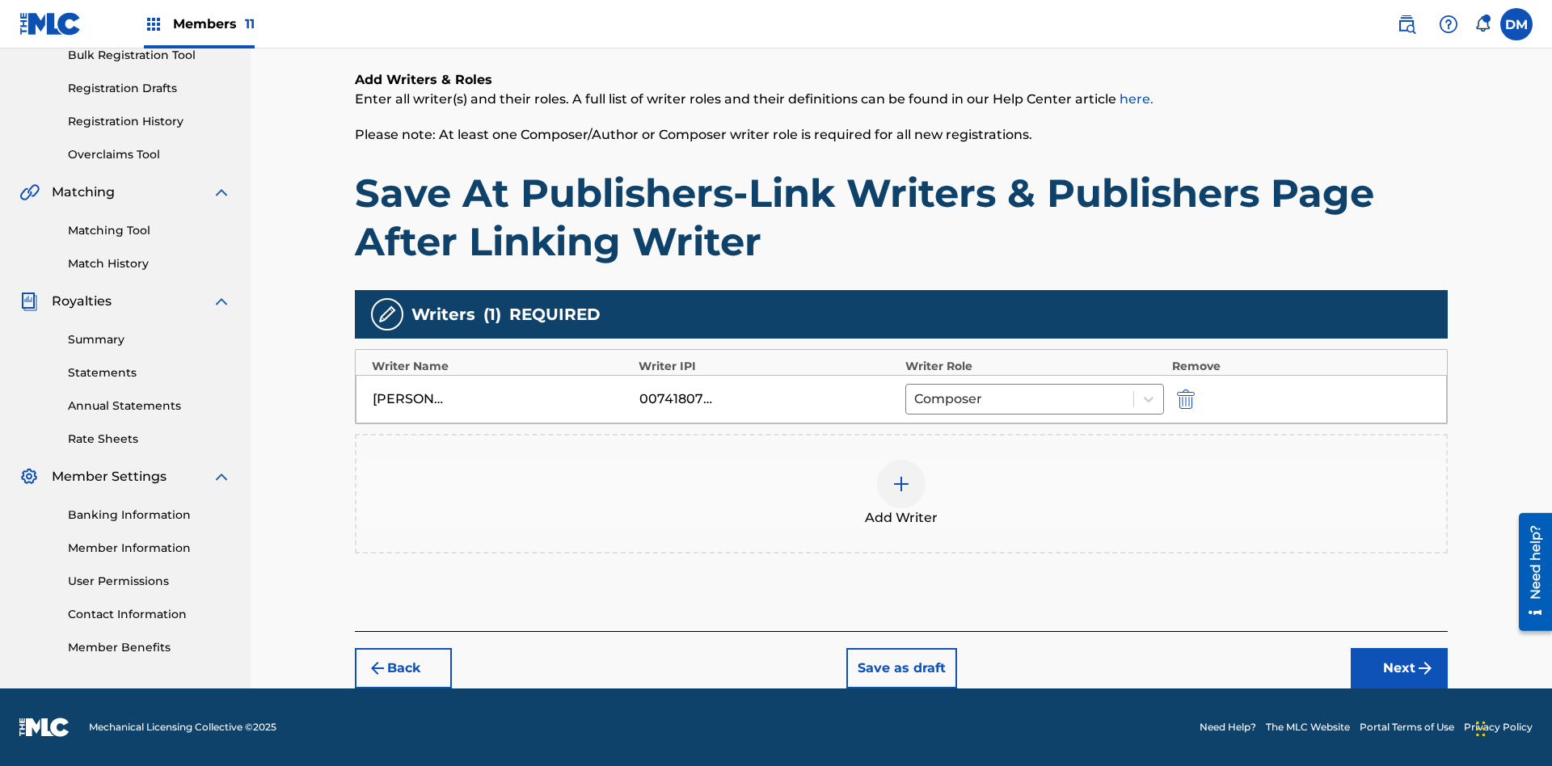
click at [1399, 668] on button "Next" at bounding box center [1399, 668] width 97 height 40
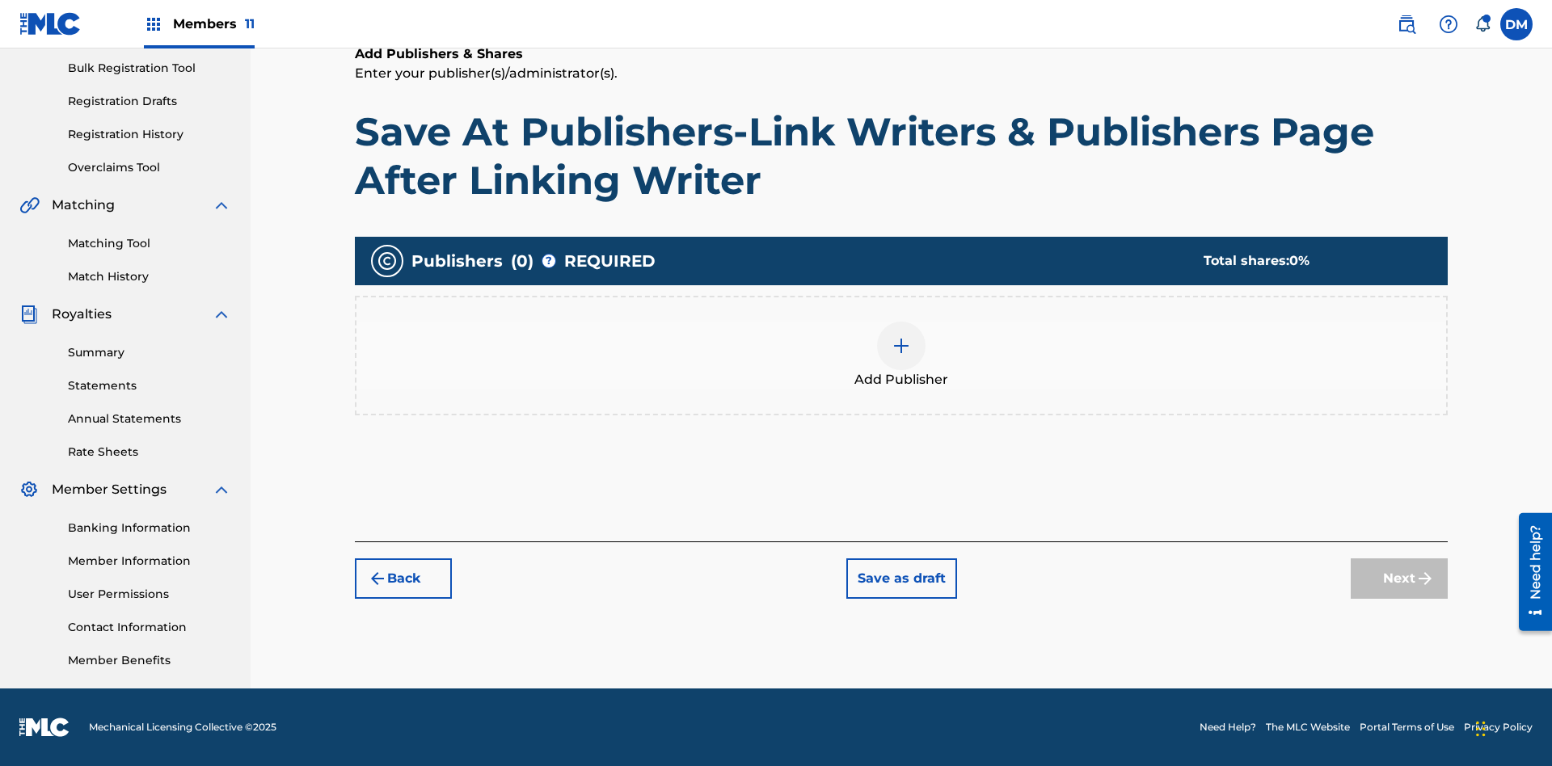
click at [901, 345] on img at bounding box center [901, 345] width 19 height 19
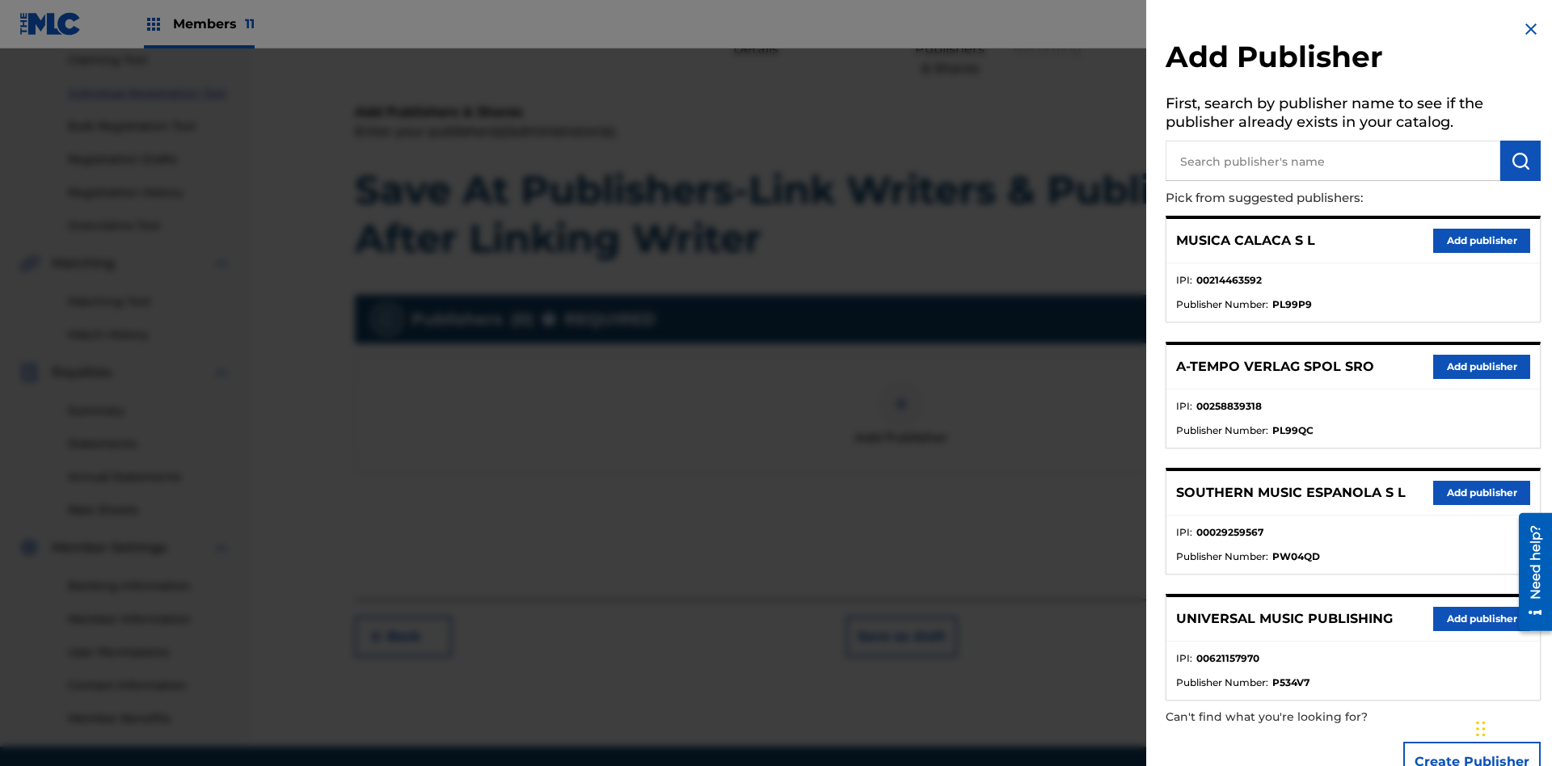
click at [1333, 161] on input "text" at bounding box center [1333, 161] width 335 height 40
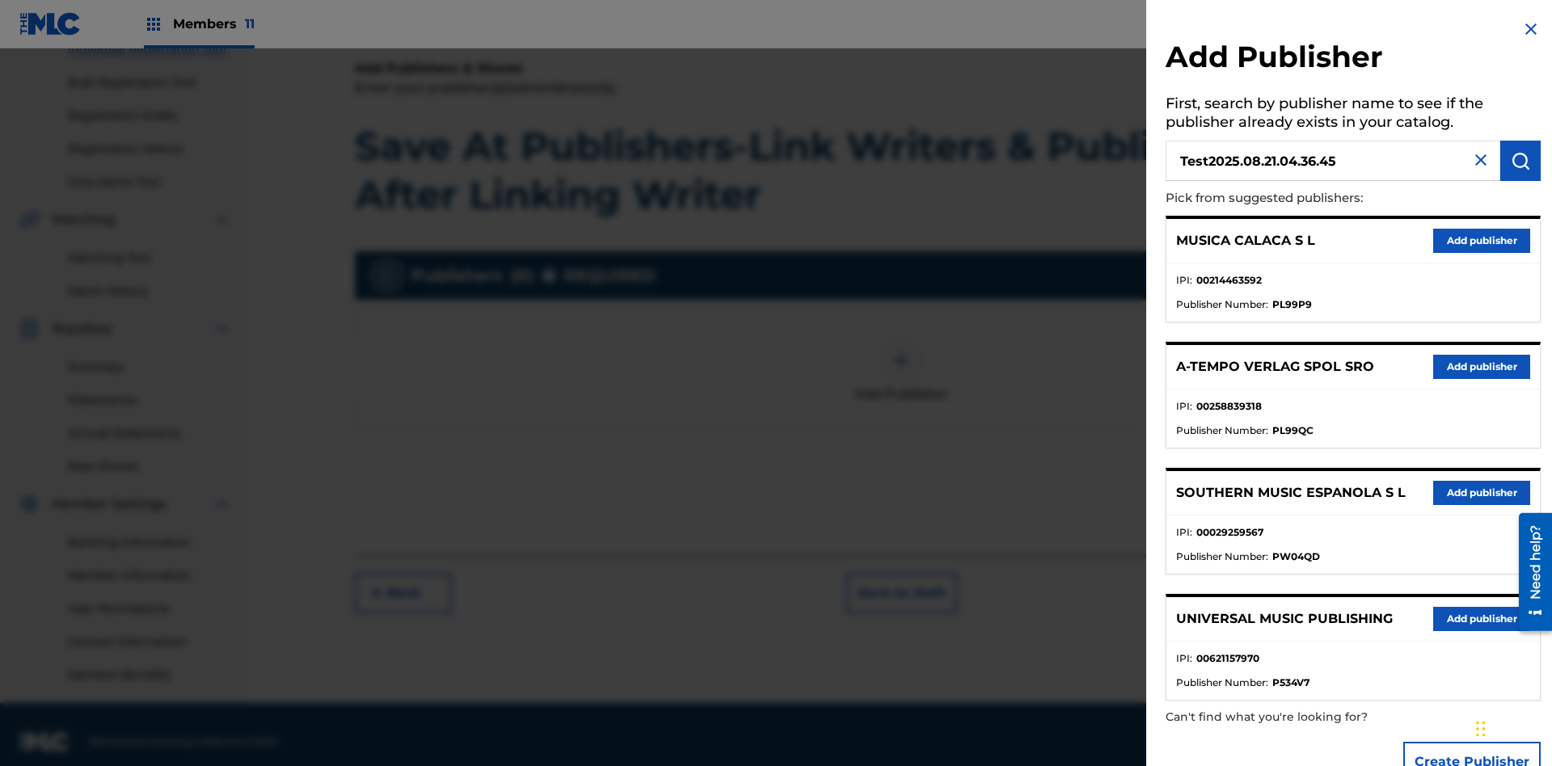
scroll to position [236, 0]
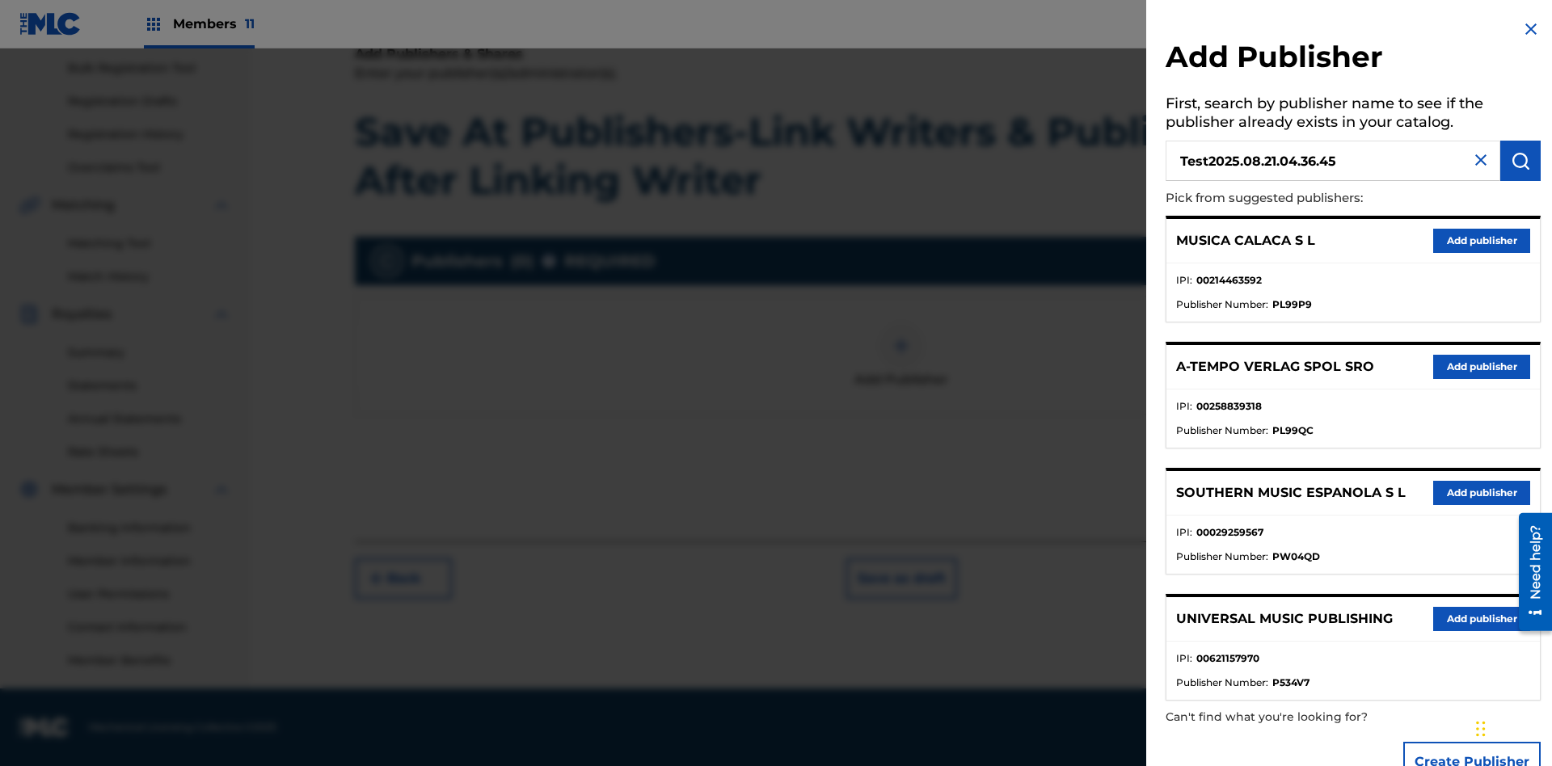
type input "Test2025.08.21.04.36.45"
click at [1520, 161] on img "submit" at bounding box center [1520, 160] width 19 height 19
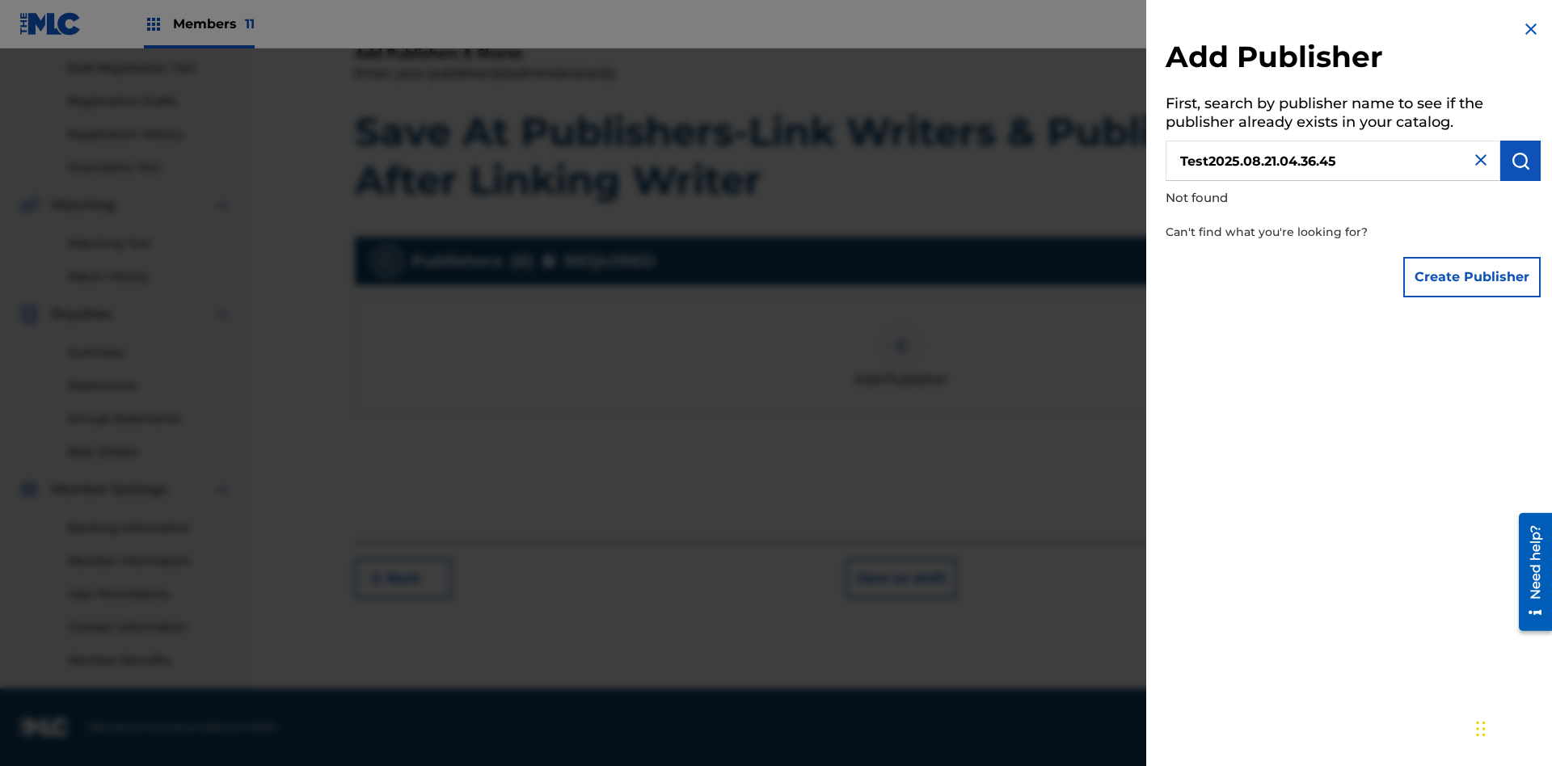
click at [1473, 276] on button "Create Publisher" at bounding box center [1471, 277] width 137 height 40
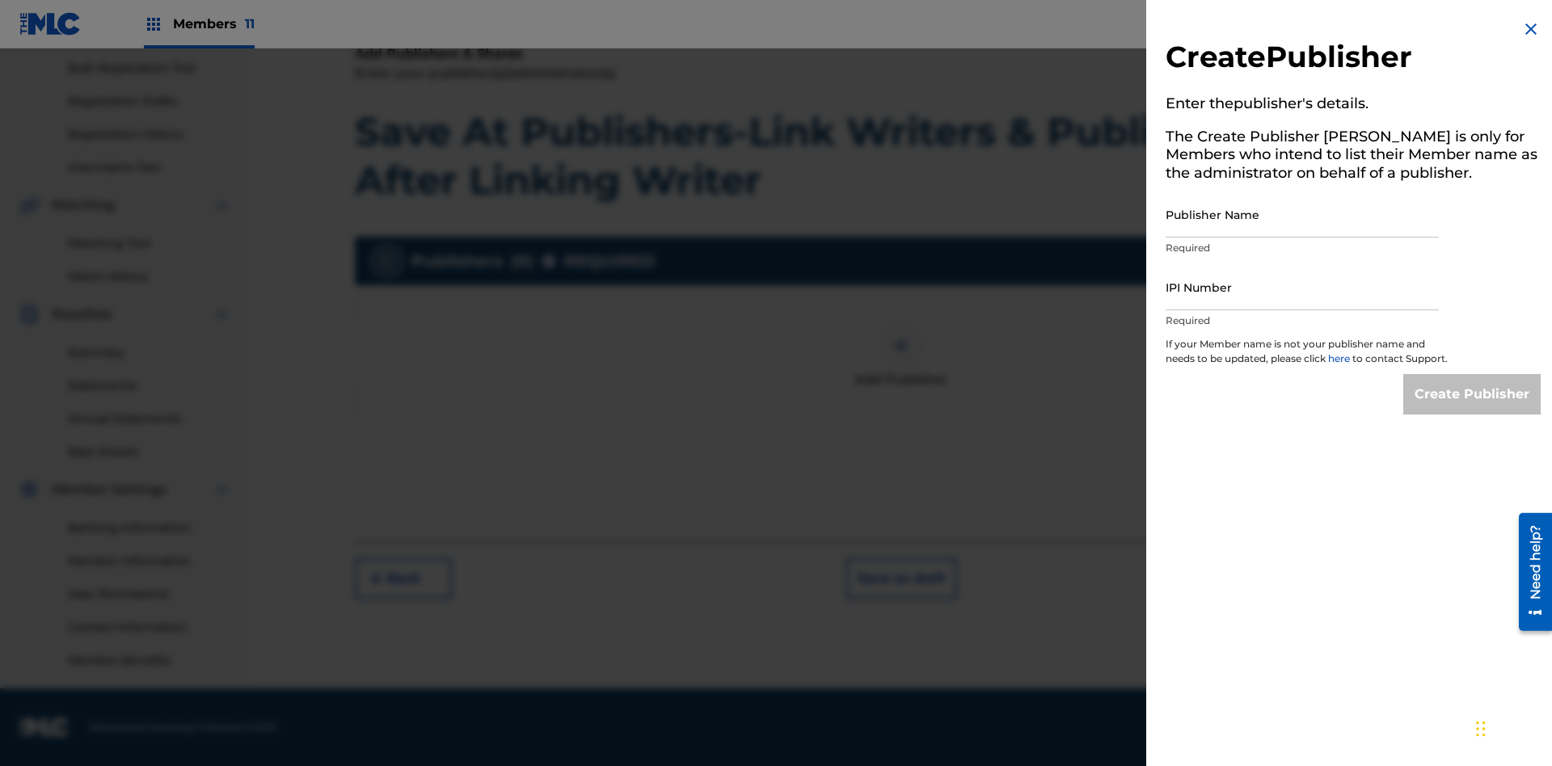
click at [1302, 214] on input "Publisher Name" at bounding box center [1302, 215] width 273 height 46
type input "Test2025.08.21.04.36.49"
click at [1302, 287] on input "IPI Number" at bounding box center [1302, 287] width 273 height 46
click at [1473, 409] on input "Create Publisher" at bounding box center [1471, 394] width 137 height 40
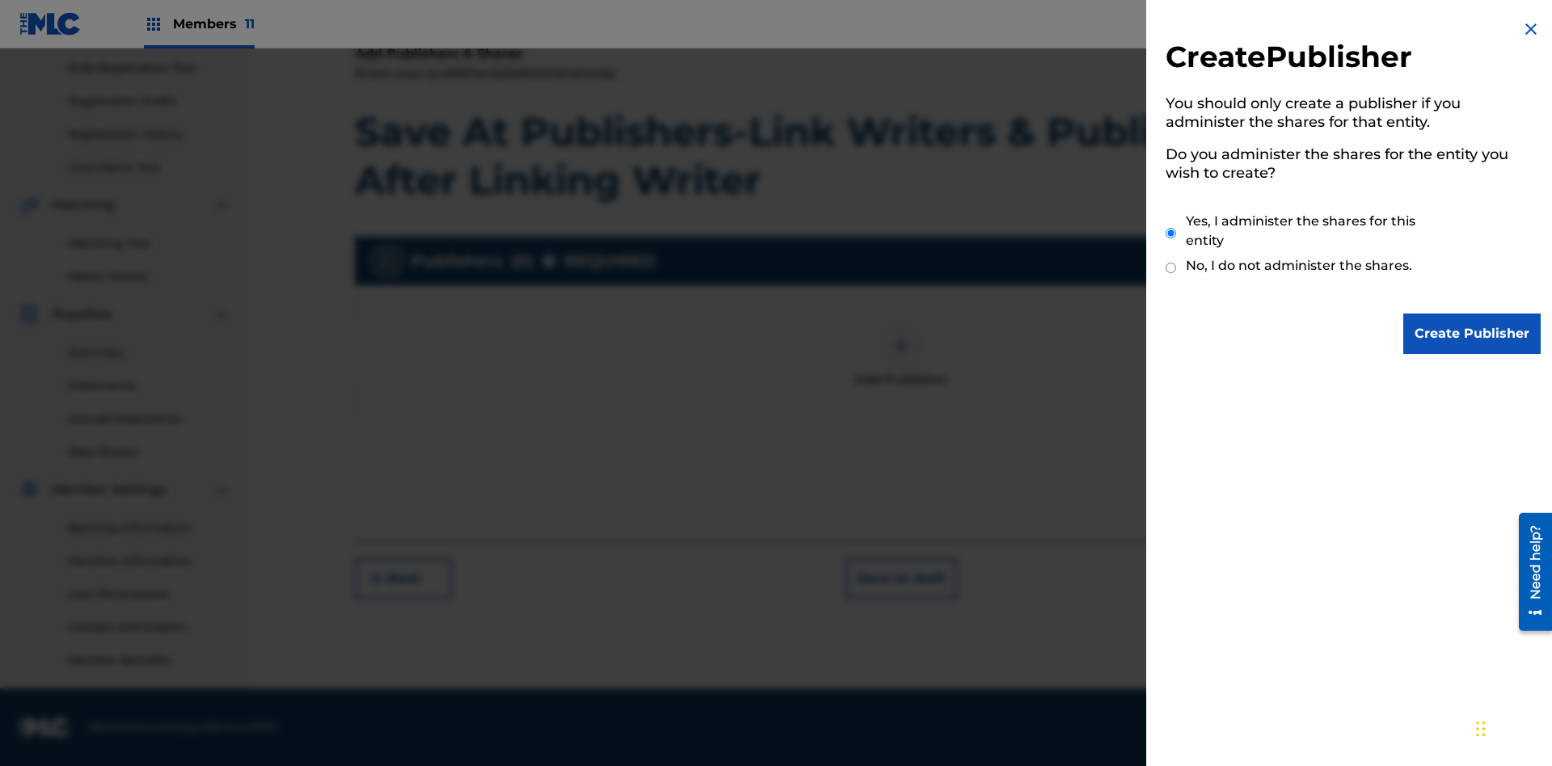
click at [1171, 233] on input "Yes, I administer the shares for this entity" at bounding box center [1171, 233] width 11 height 35
click at [1473, 334] on input "Create Publisher" at bounding box center [1471, 334] width 137 height 40
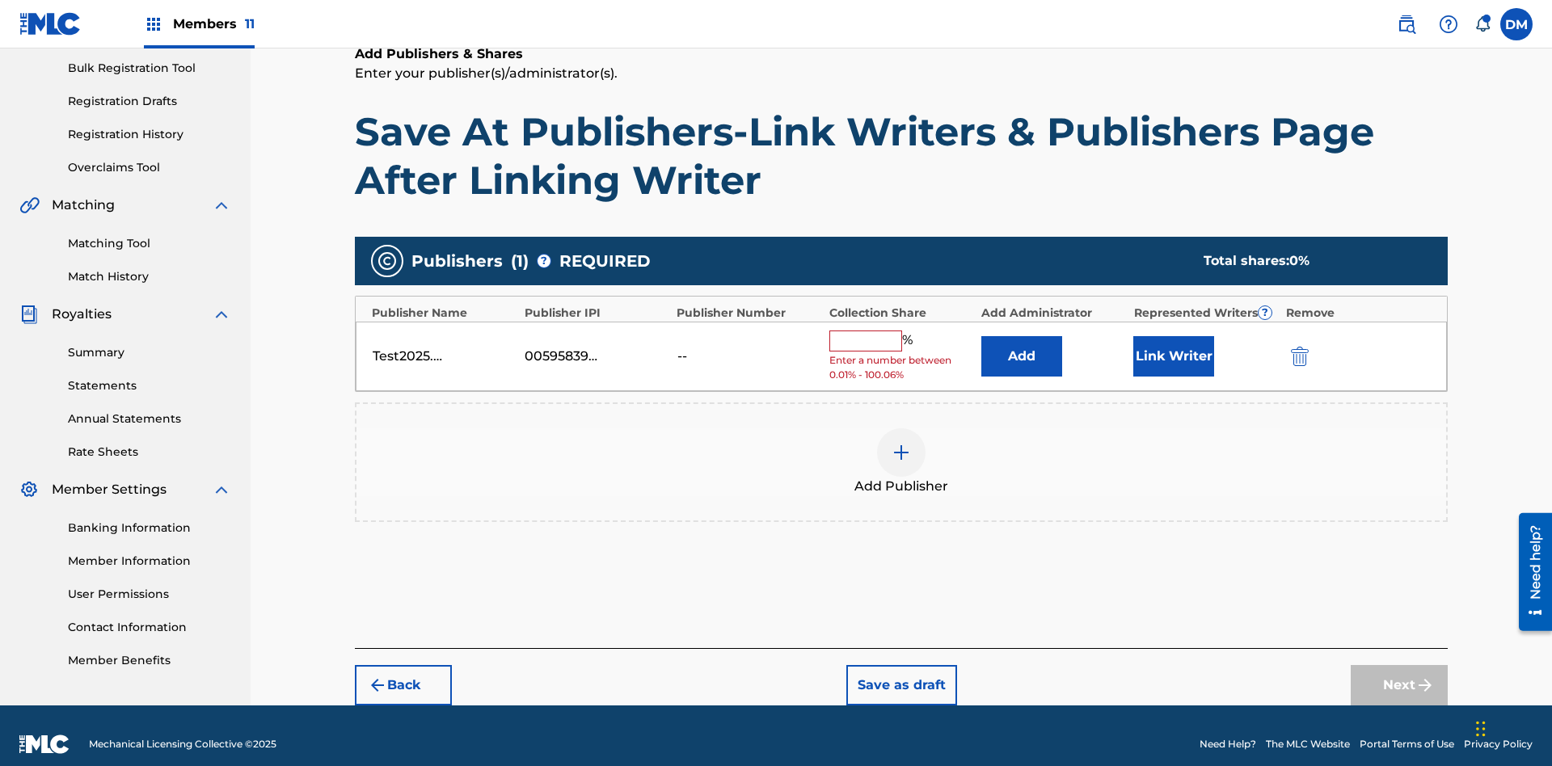
scroll to position [241, 0]
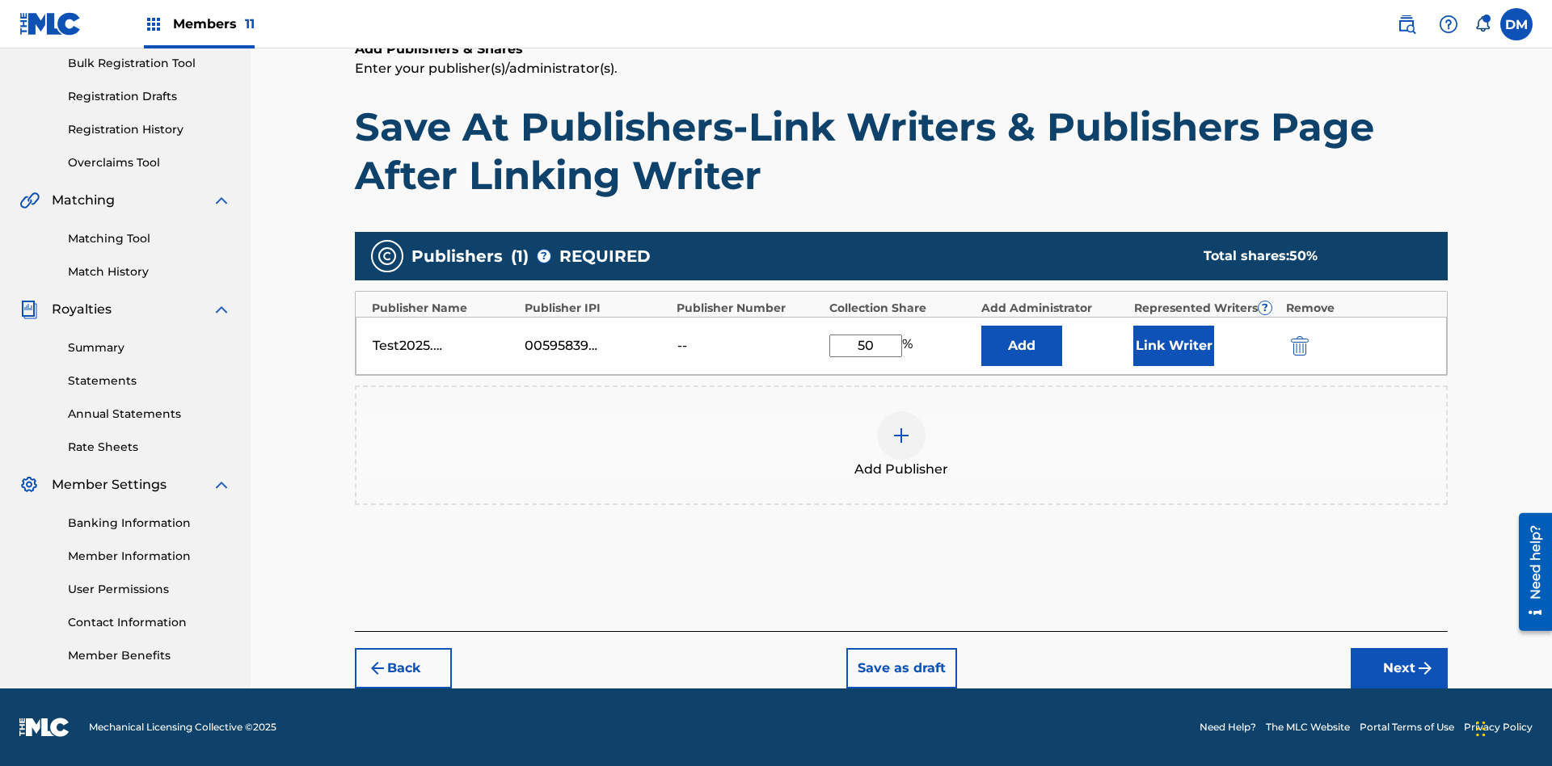
type input "50"
click at [1174, 345] on button "Link Writer" at bounding box center [1173, 346] width 81 height 40
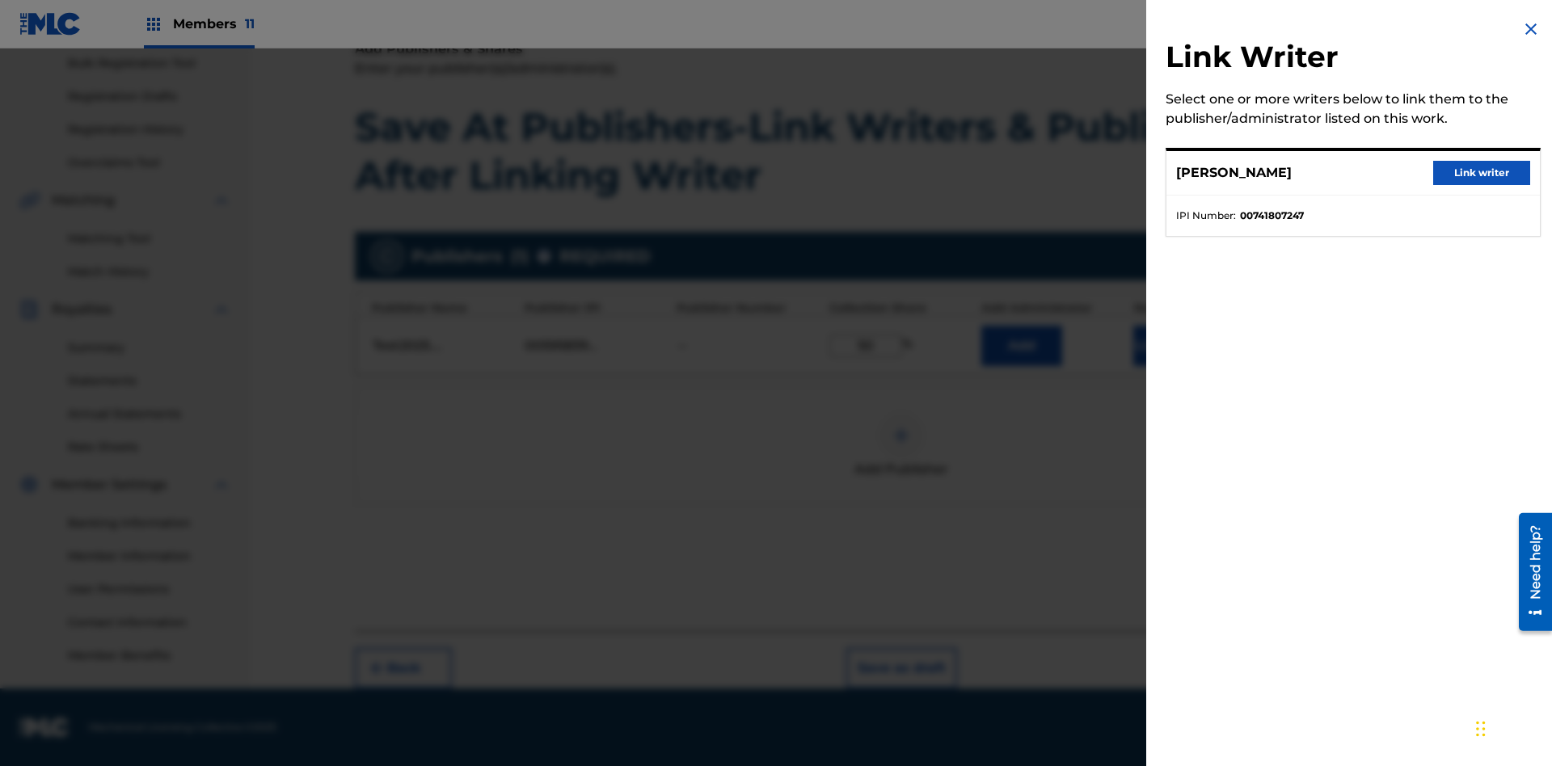
click at [1482, 173] on button "Link writer" at bounding box center [1481, 173] width 97 height 24
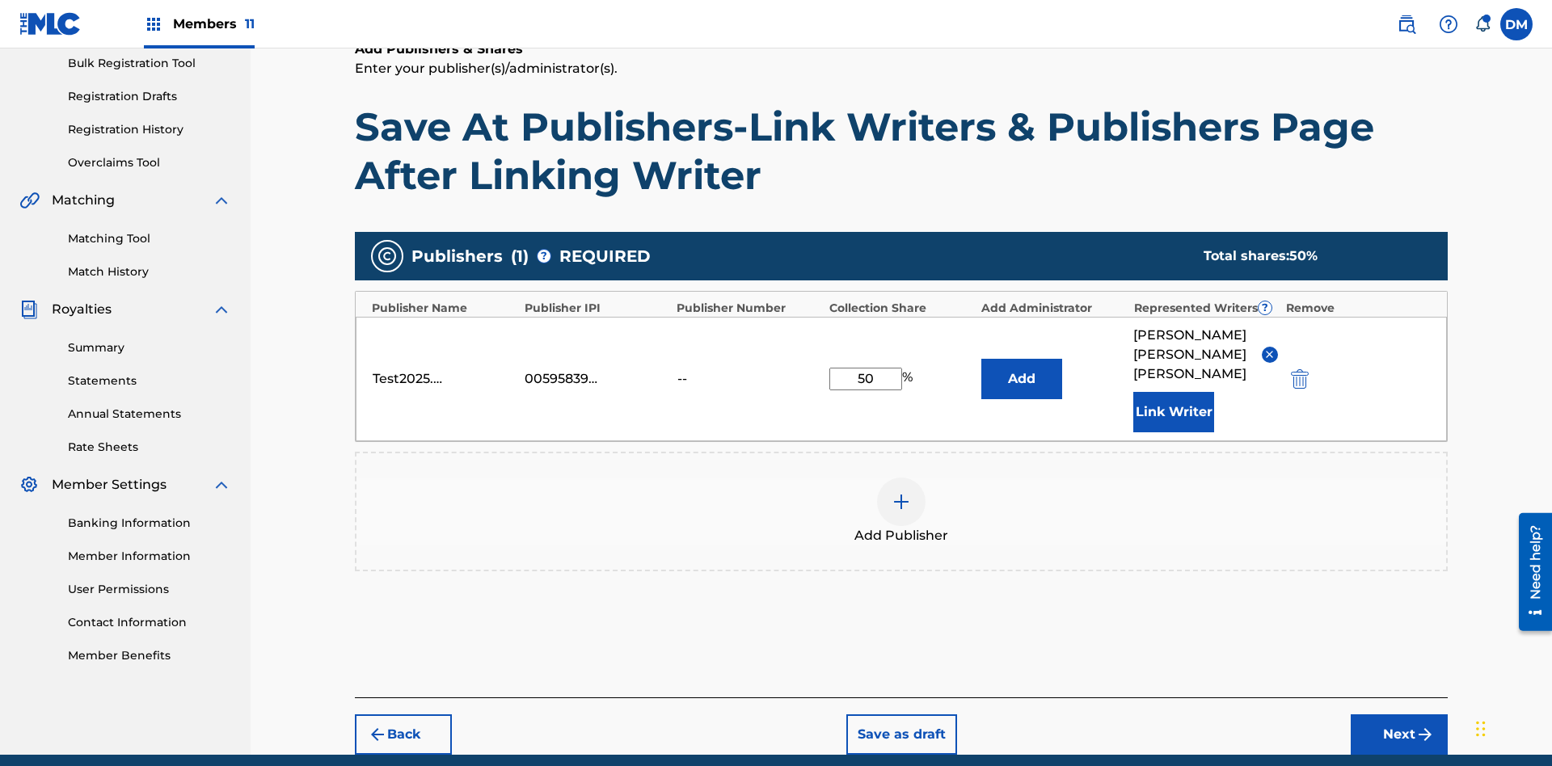
click at [1174, 392] on button "Link Writer" at bounding box center [1173, 412] width 81 height 40
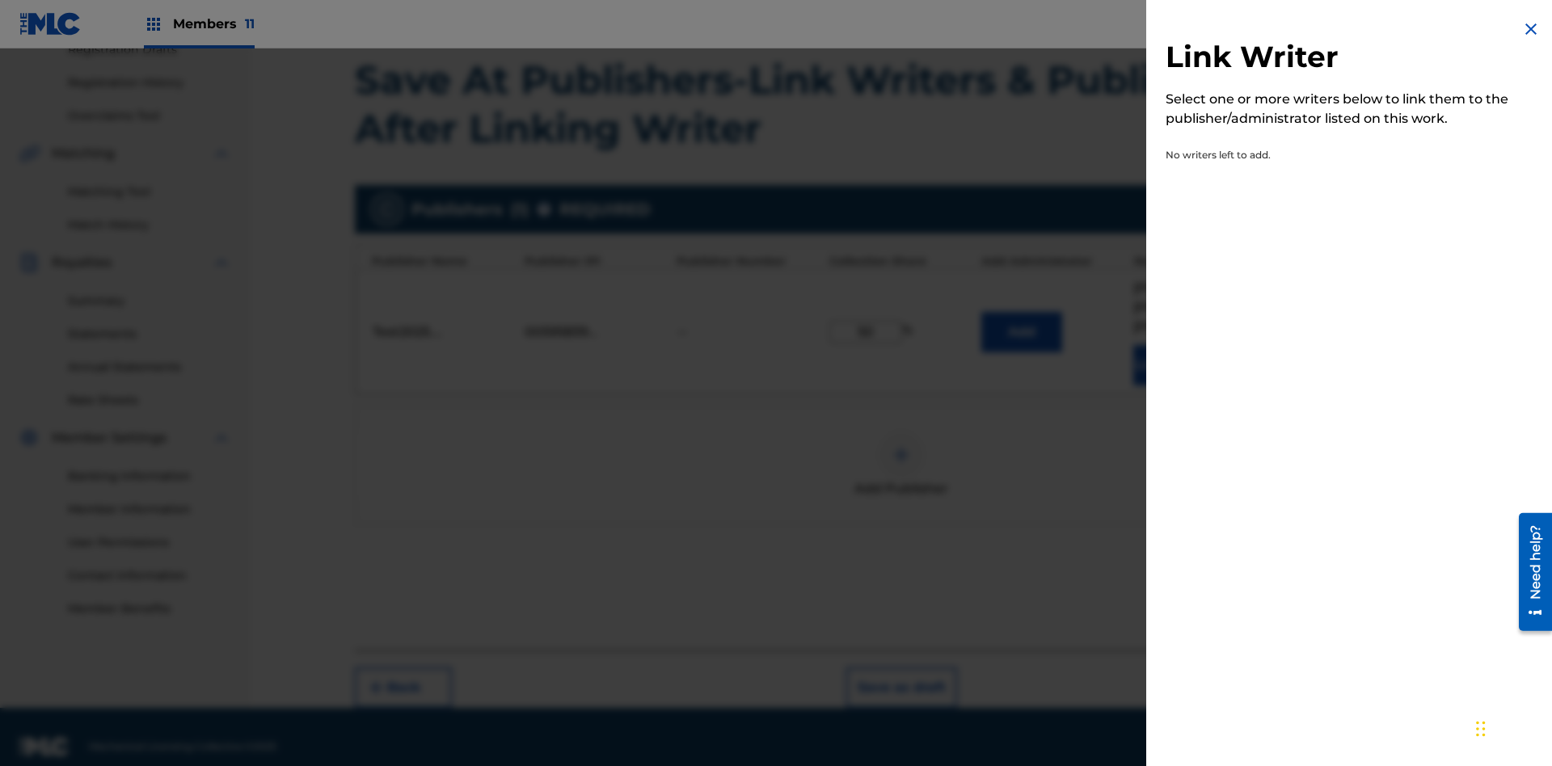
click at [1531, 29] on img at bounding box center [1530, 28] width 19 height 19
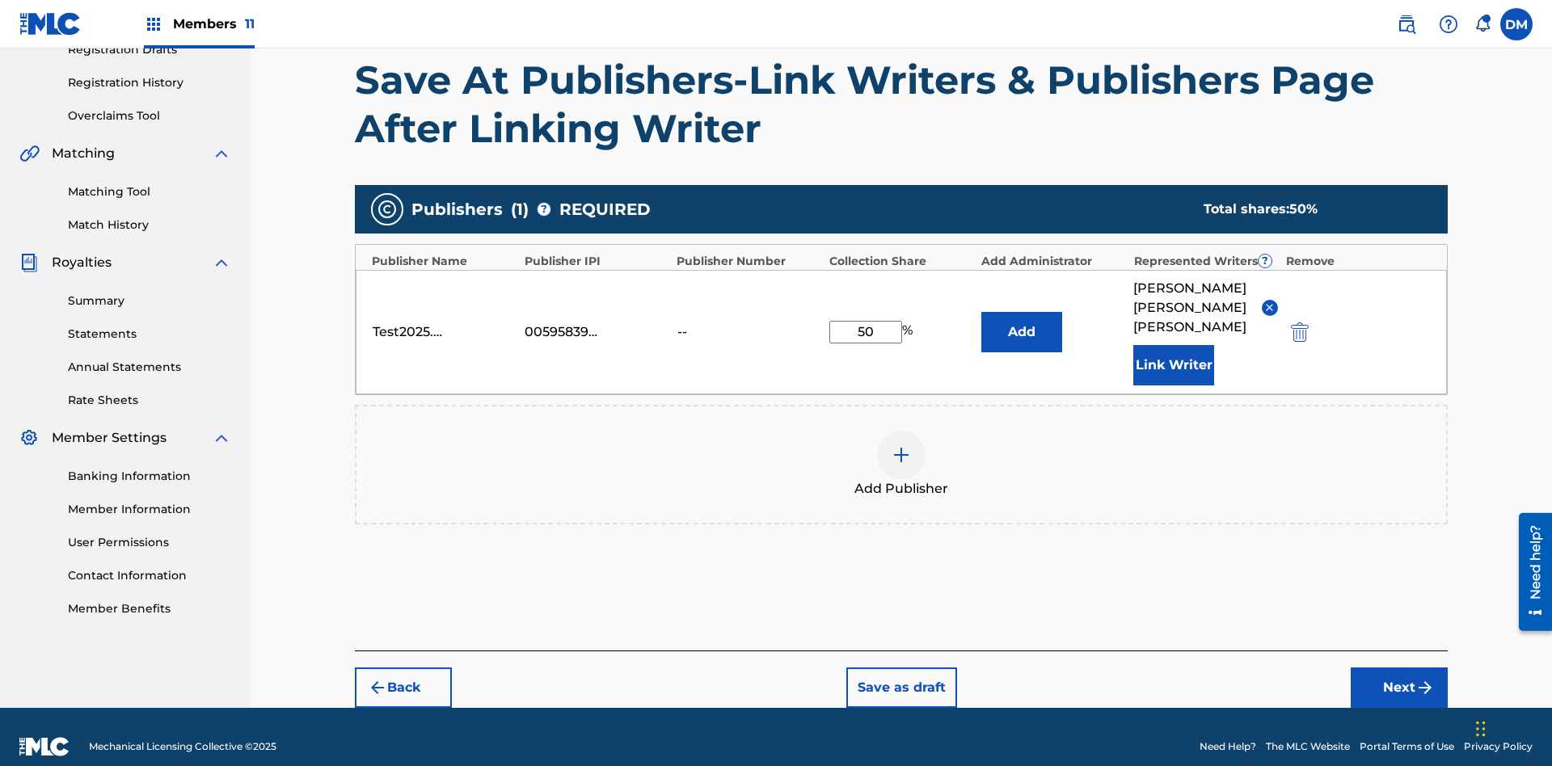
click at [1022, 322] on button "Add" at bounding box center [1021, 332] width 81 height 40
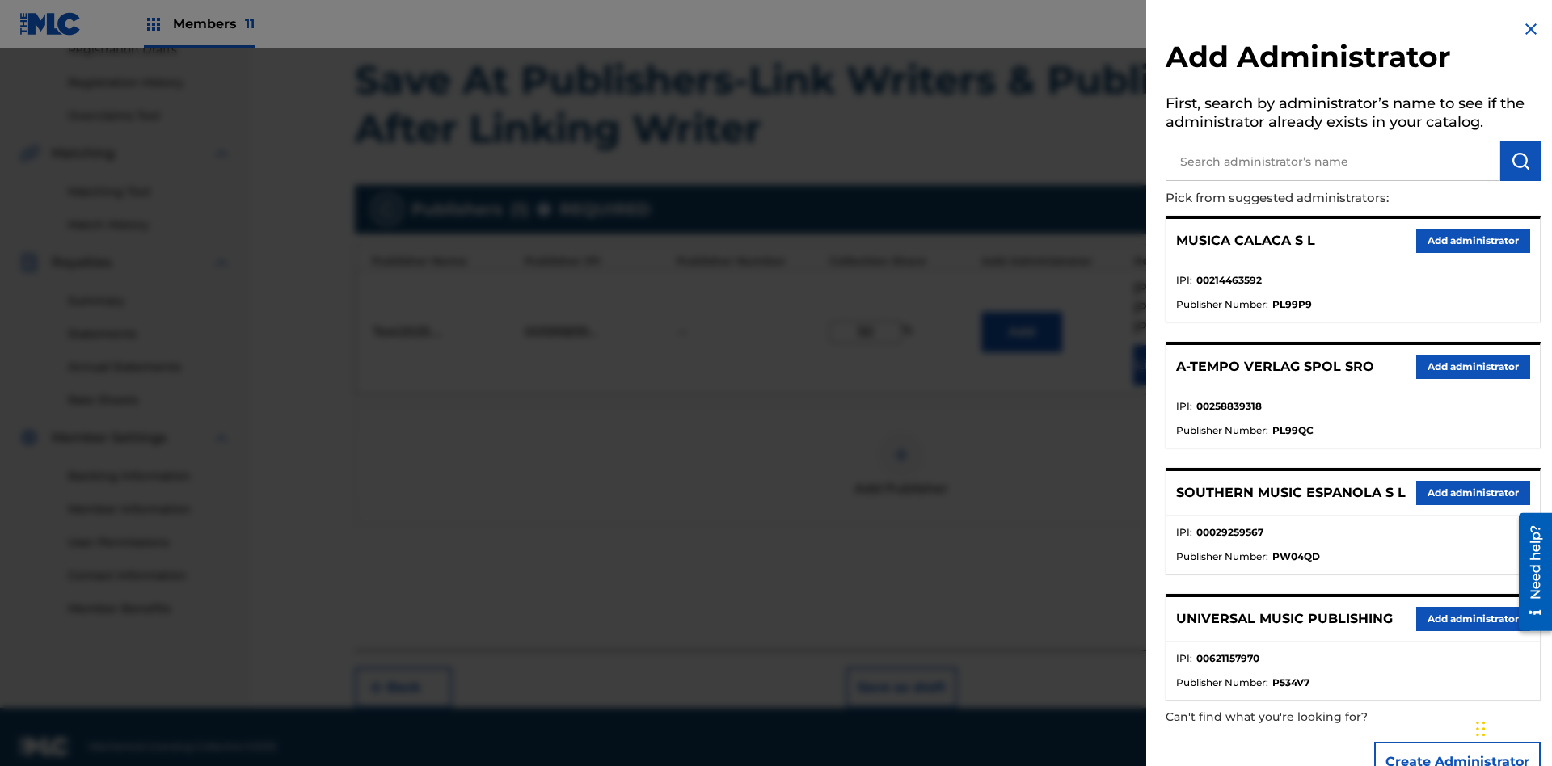
click at [1333, 161] on input "text" at bounding box center [1333, 161] width 335 height 40
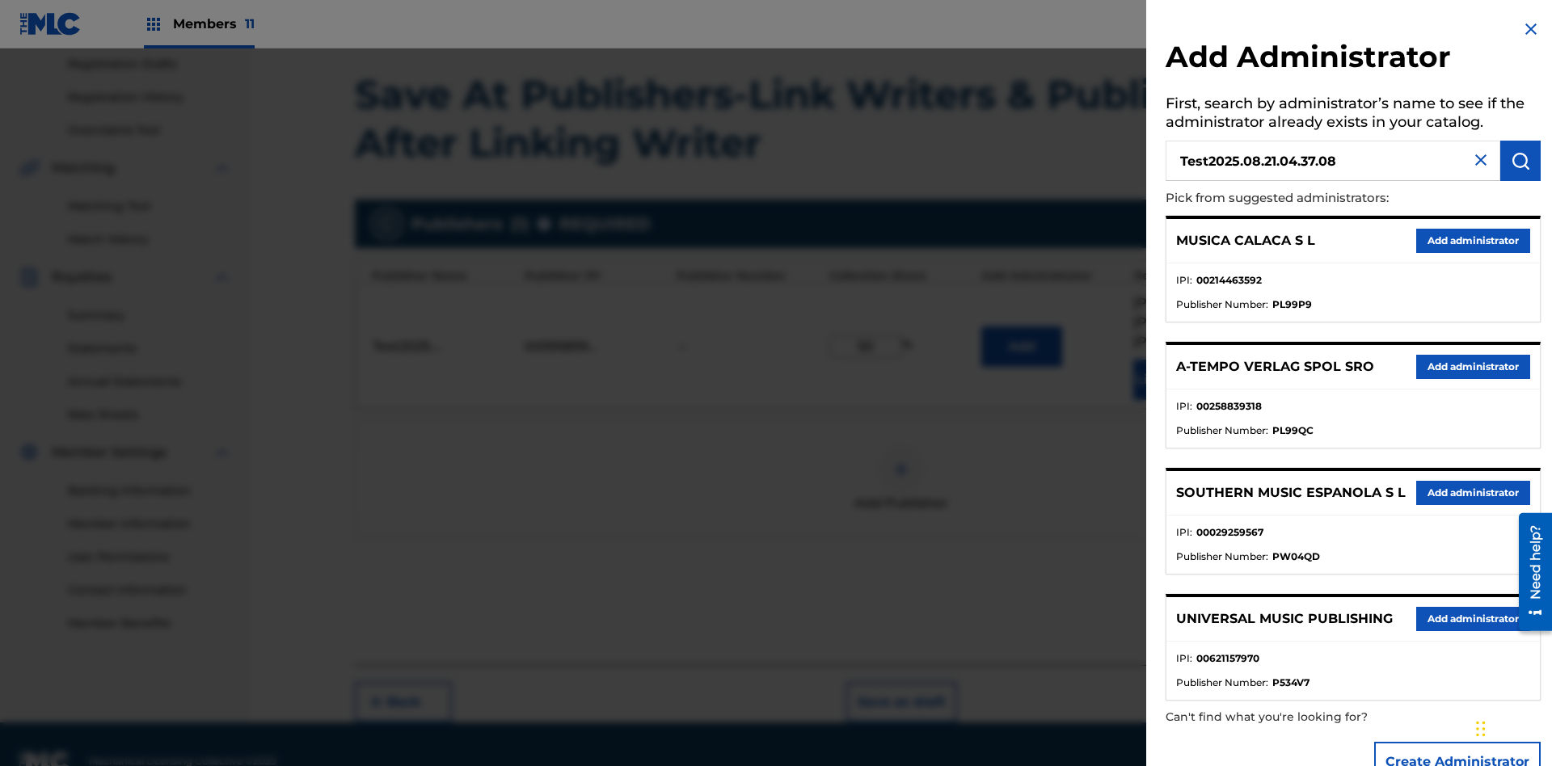
scroll to position [288, 0]
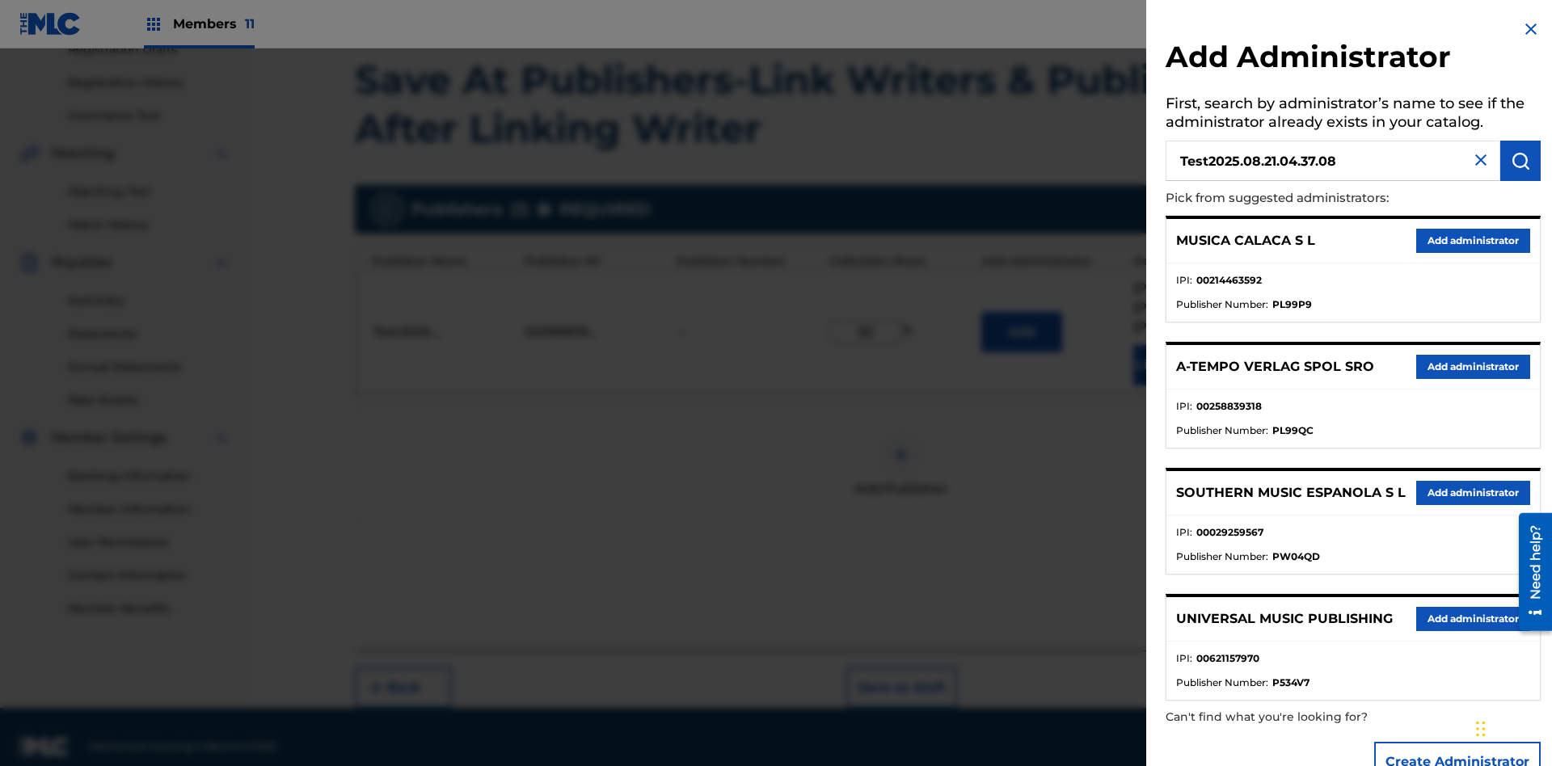
type input "Test2025.08.21.04.37.08"
click at [1520, 161] on img "submit" at bounding box center [1520, 160] width 19 height 19
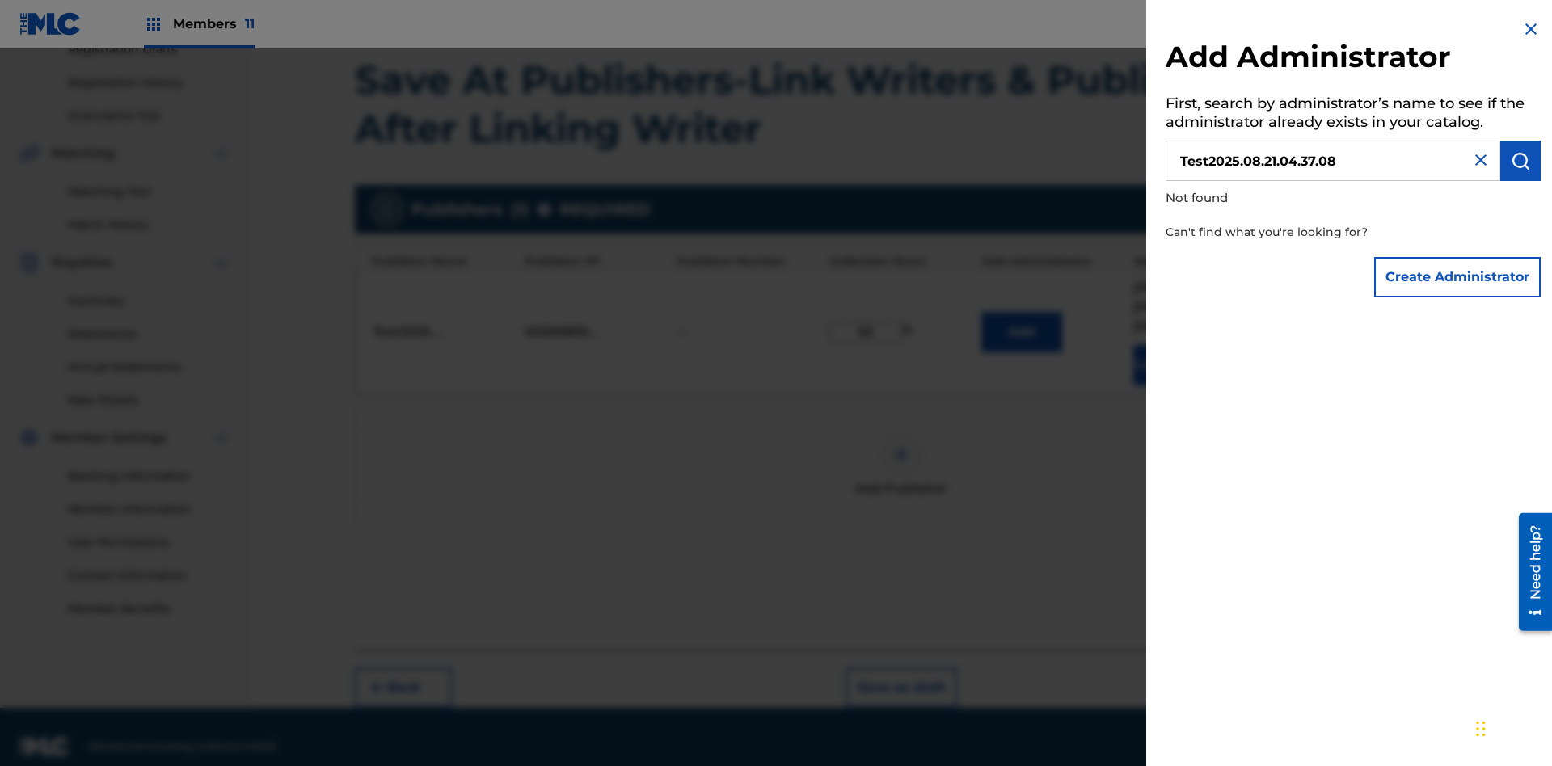
click at [1458, 276] on button "Create Administrator" at bounding box center [1457, 277] width 167 height 40
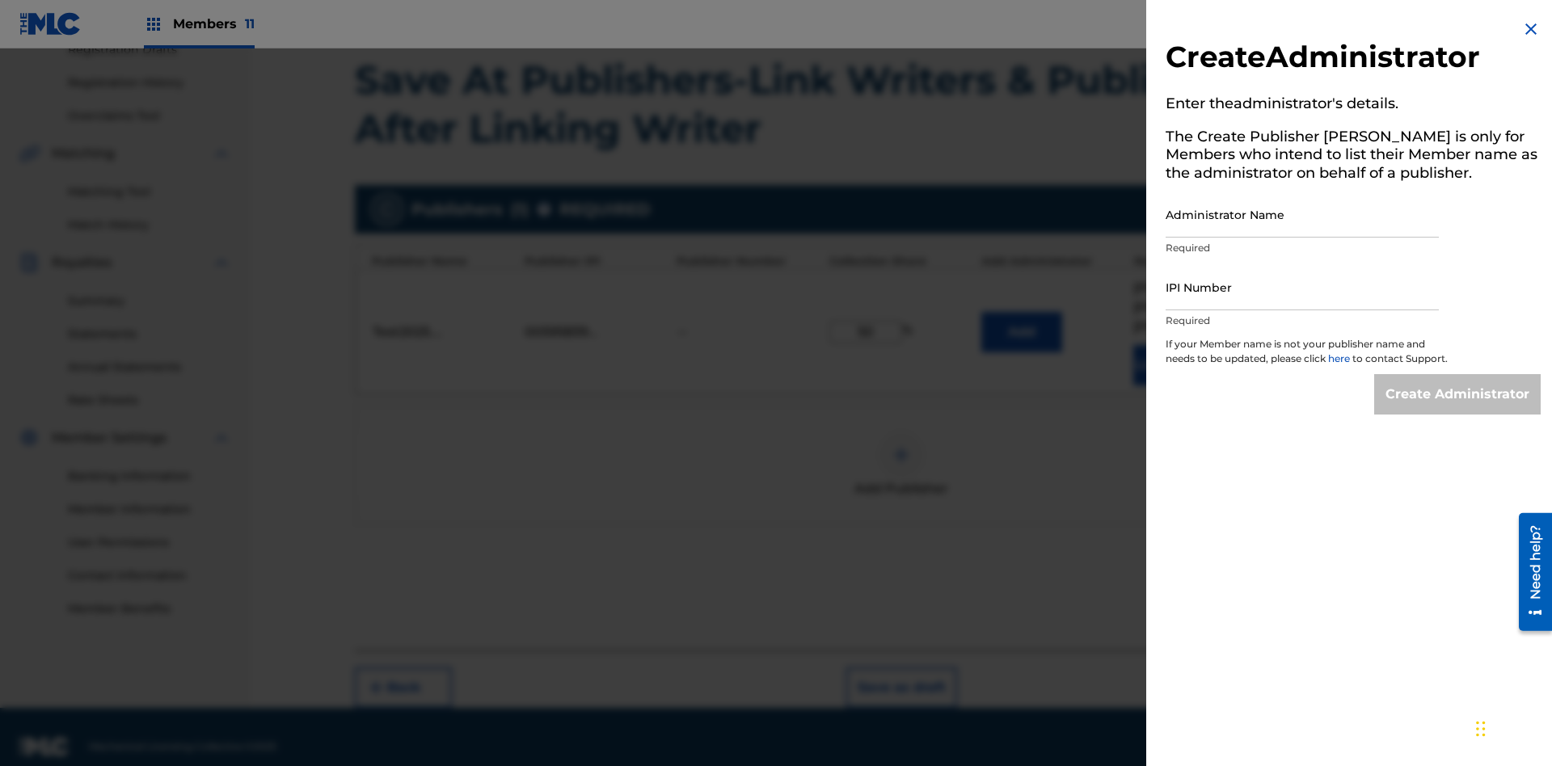
click at [1302, 214] on input "Administrator Name" at bounding box center [1302, 215] width 273 height 46
type input "Test2025.08.21.04.37.13"
click at [1302, 287] on input "IPI Number" at bounding box center [1302, 287] width 273 height 46
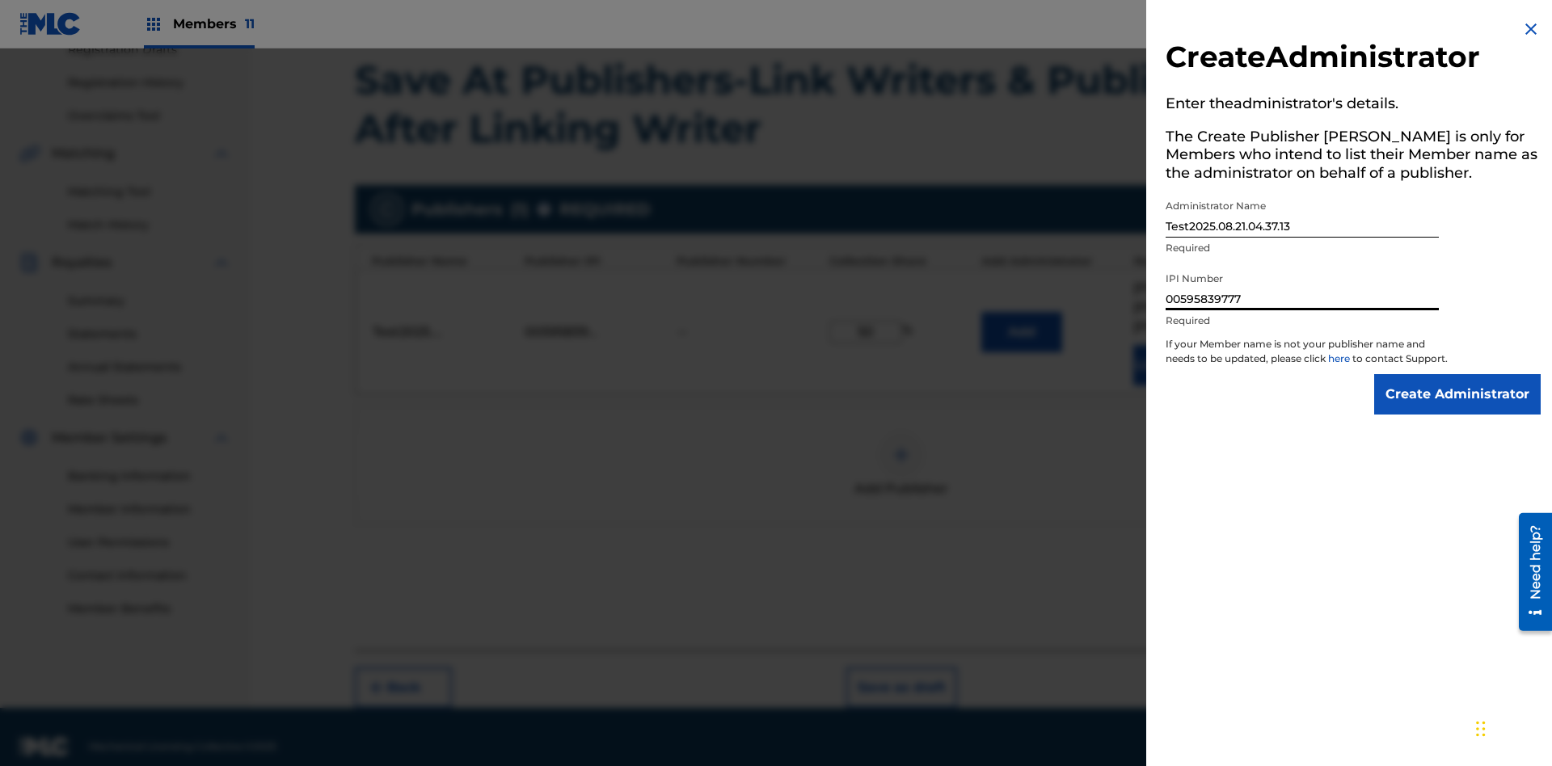
type input "00595839777"
click at [1458, 409] on input "Create Administrator" at bounding box center [1457, 394] width 167 height 40
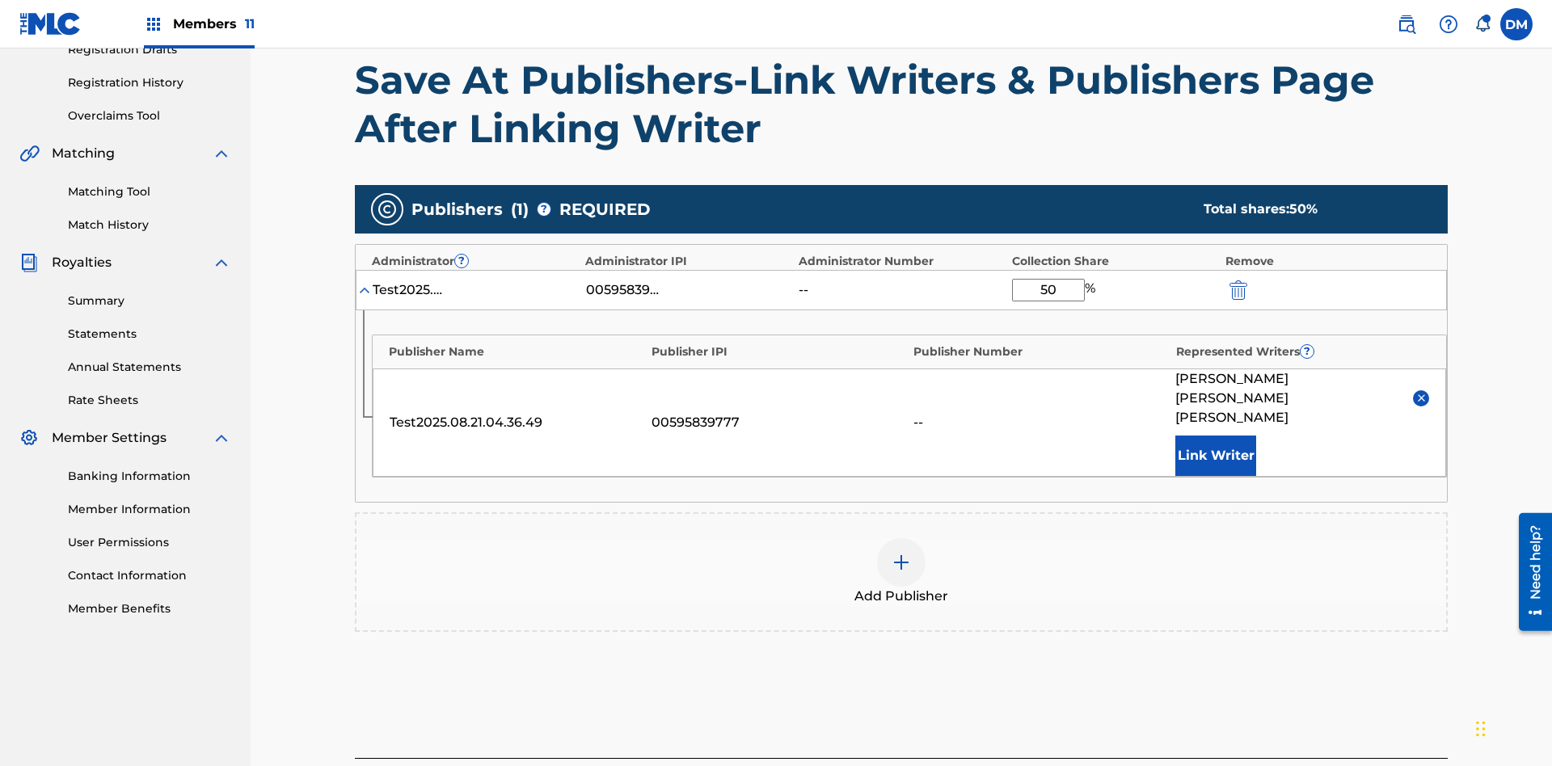
scroll to position [376, 0]
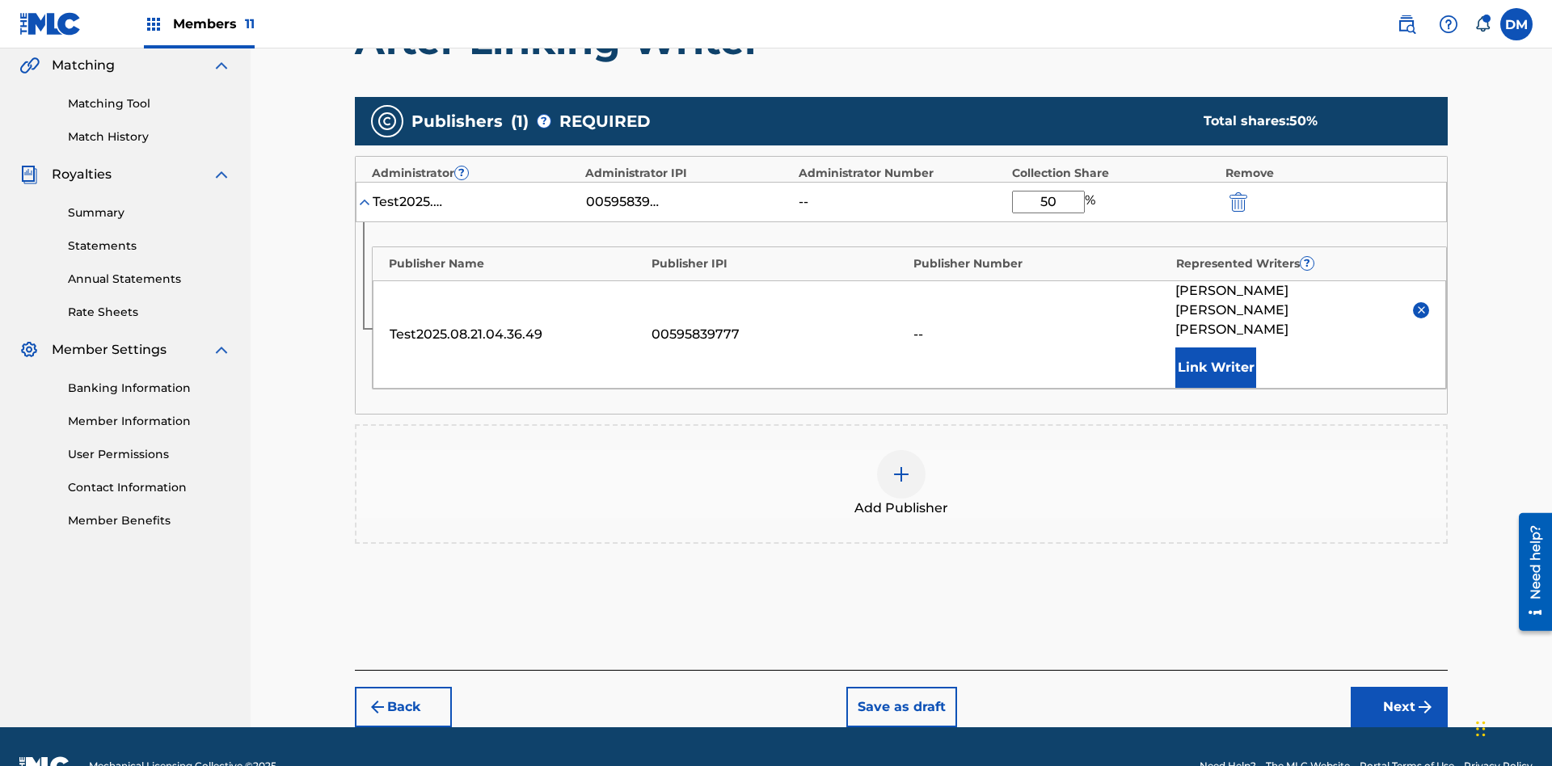
type input "50"
click at [900, 687] on button "Save as draft" at bounding box center [901, 707] width 111 height 40
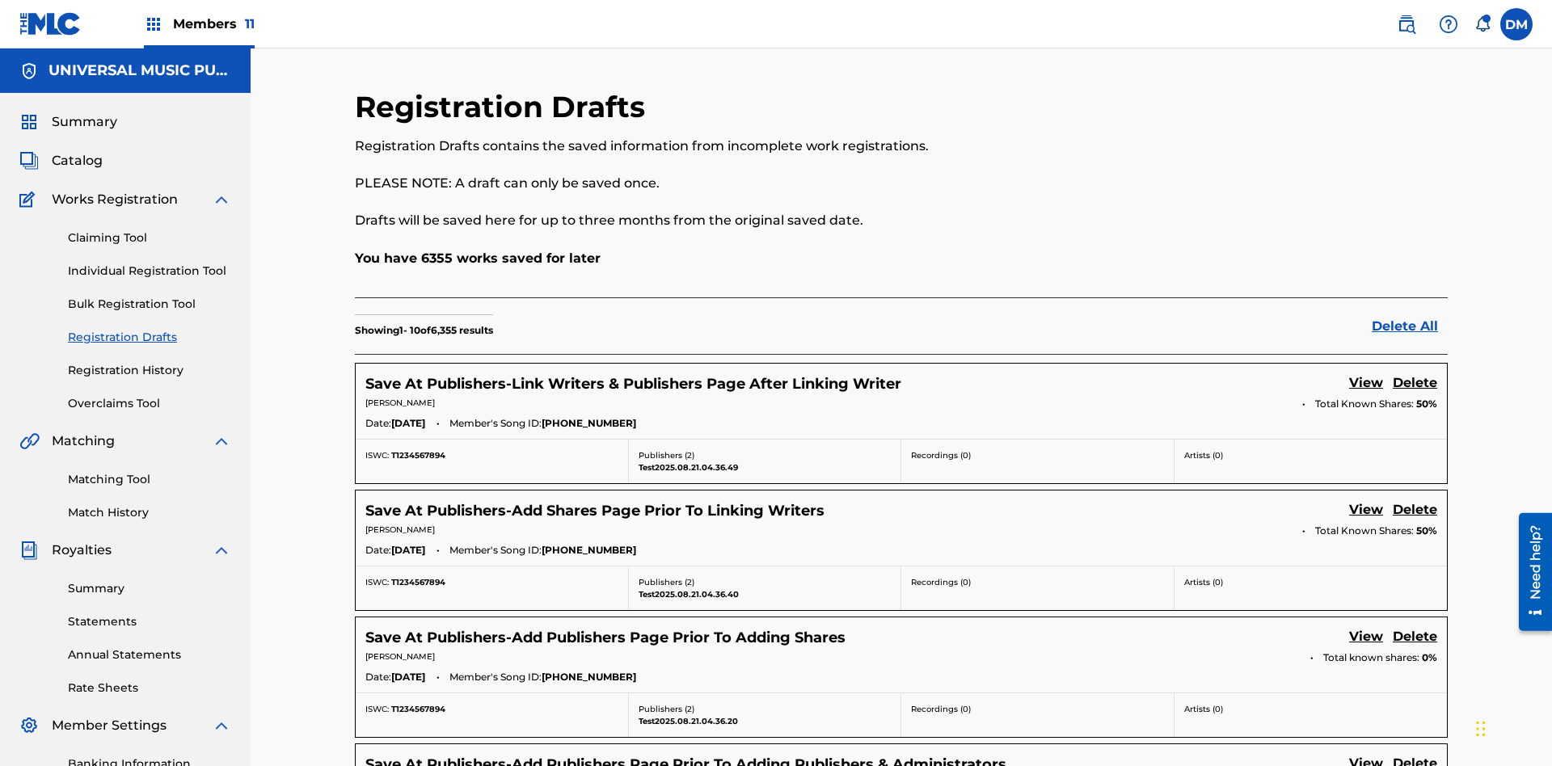
click at [1366, 373] on link "View" at bounding box center [1366, 384] width 34 height 22
